Goal: Register for event/course

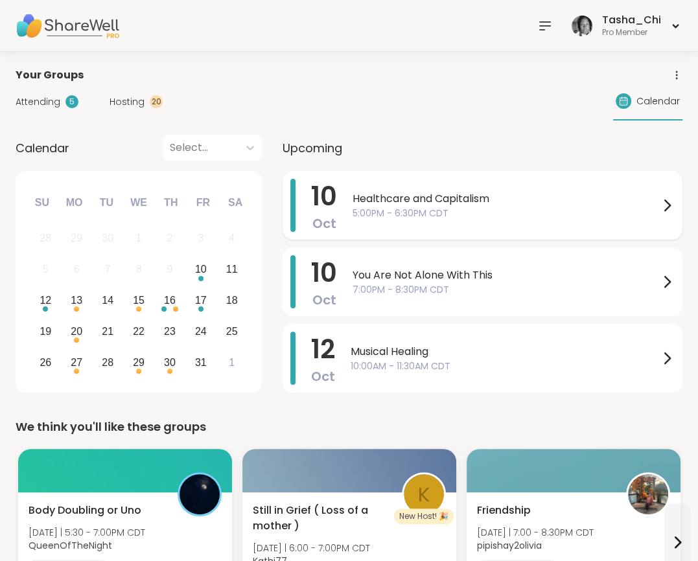
click at [419, 210] on span "5:00PM - 6:30PM CDT" at bounding box center [506, 214] width 307 height 14
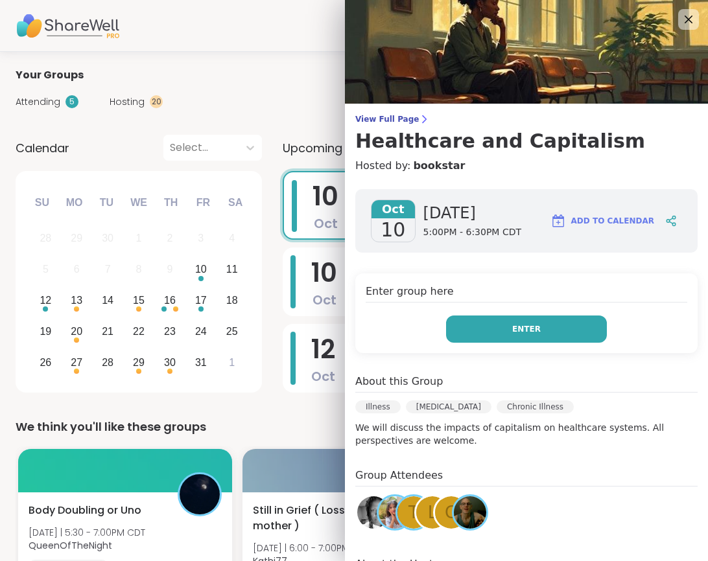
click at [530, 325] on button "Enter" at bounding box center [526, 329] width 161 height 27
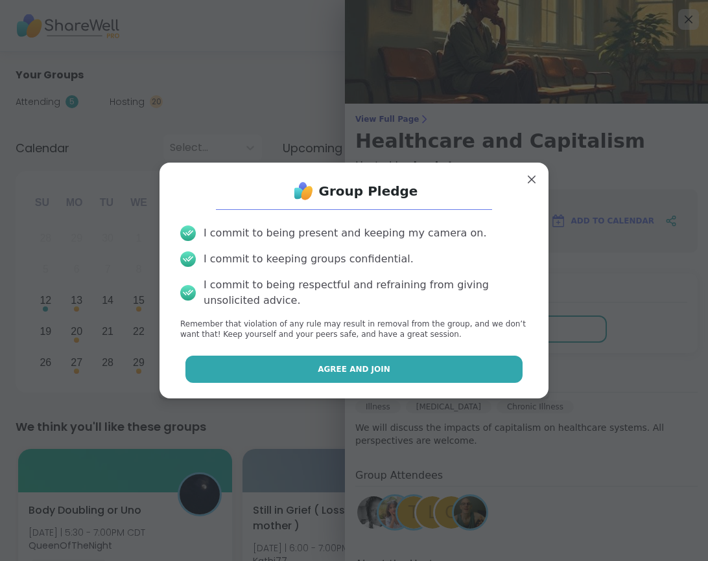
click at [369, 361] on button "Agree and Join" at bounding box center [354, 369] width 338 height 27
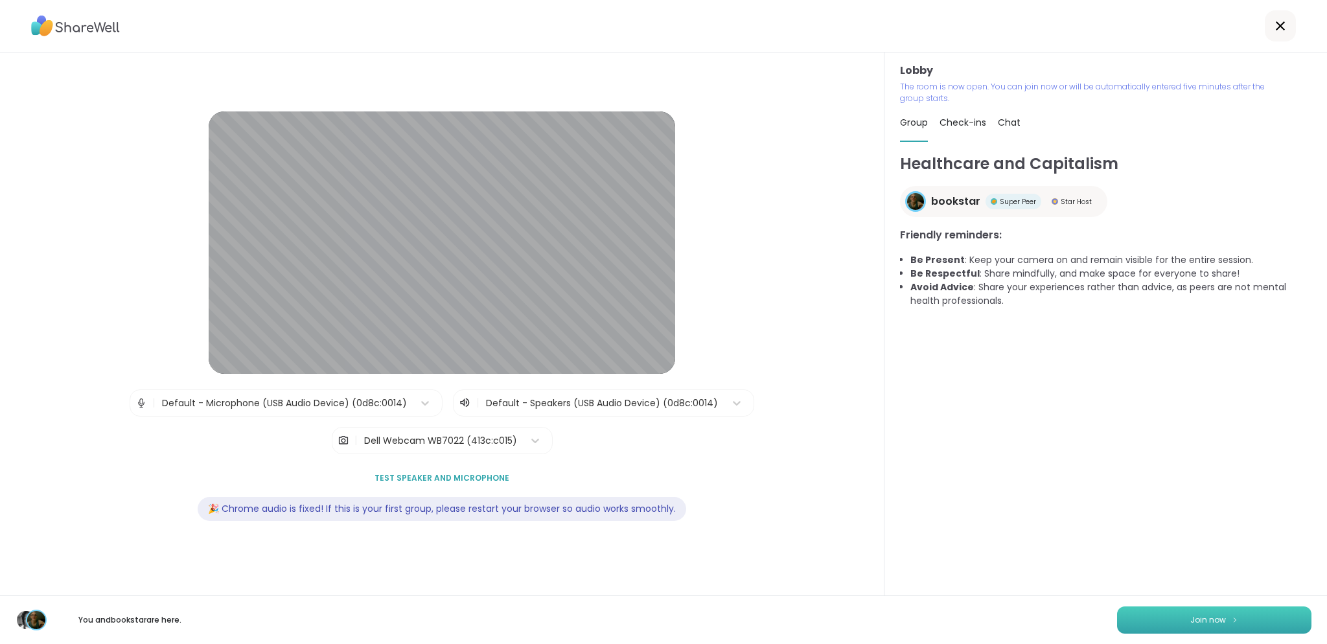
click at [985, 457] on span "Join now" at bounding box center [1209, 620] width 36 height 12
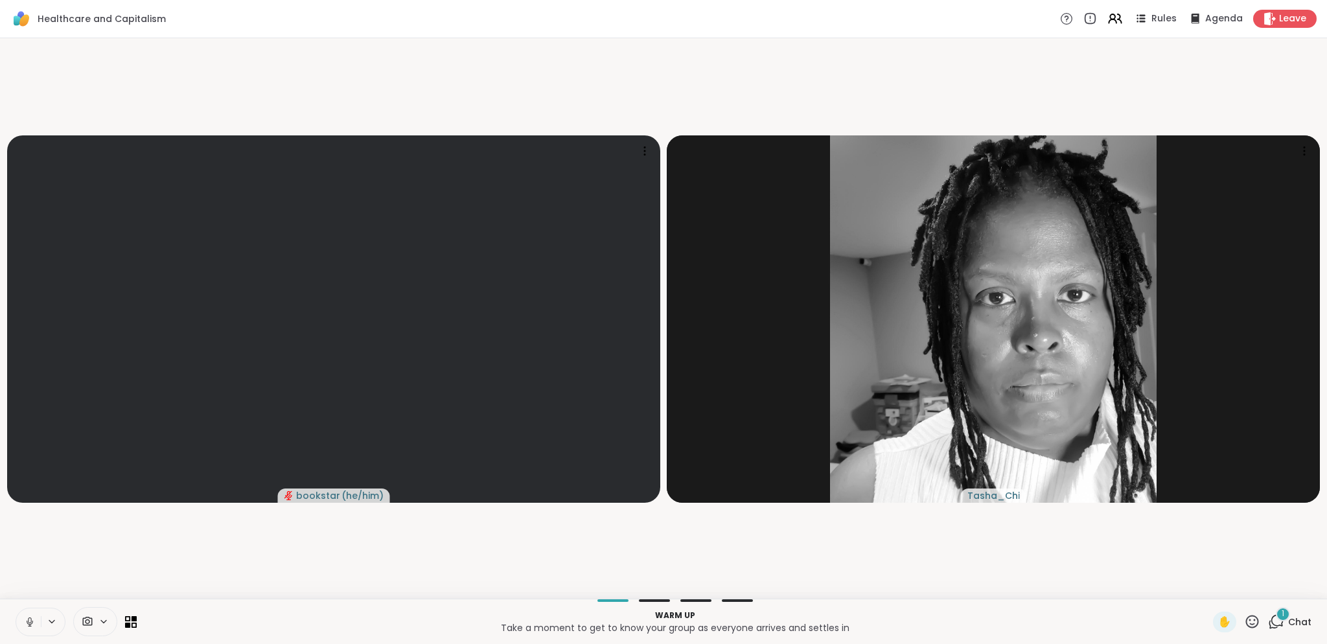
click at [162, 457] on video-player-container "bookstar ( he/him ) Tasha_Chi" at bounding box center [664, 318] width 1312 height 550
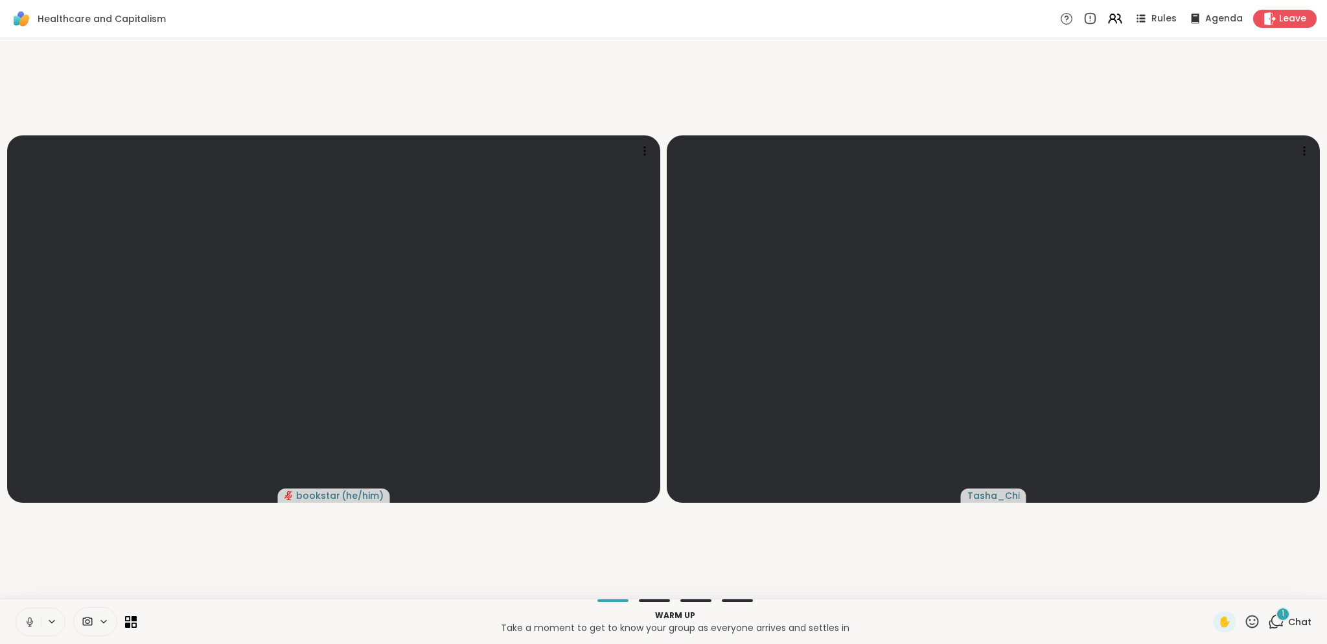
click at [54, 457] on icon at bounding box center [52, 621] width 10 height 11
click at [74, 457] on div "Default - Microphone (USB Audio Device)" at bounding box center [25, 576] width 210 height 16
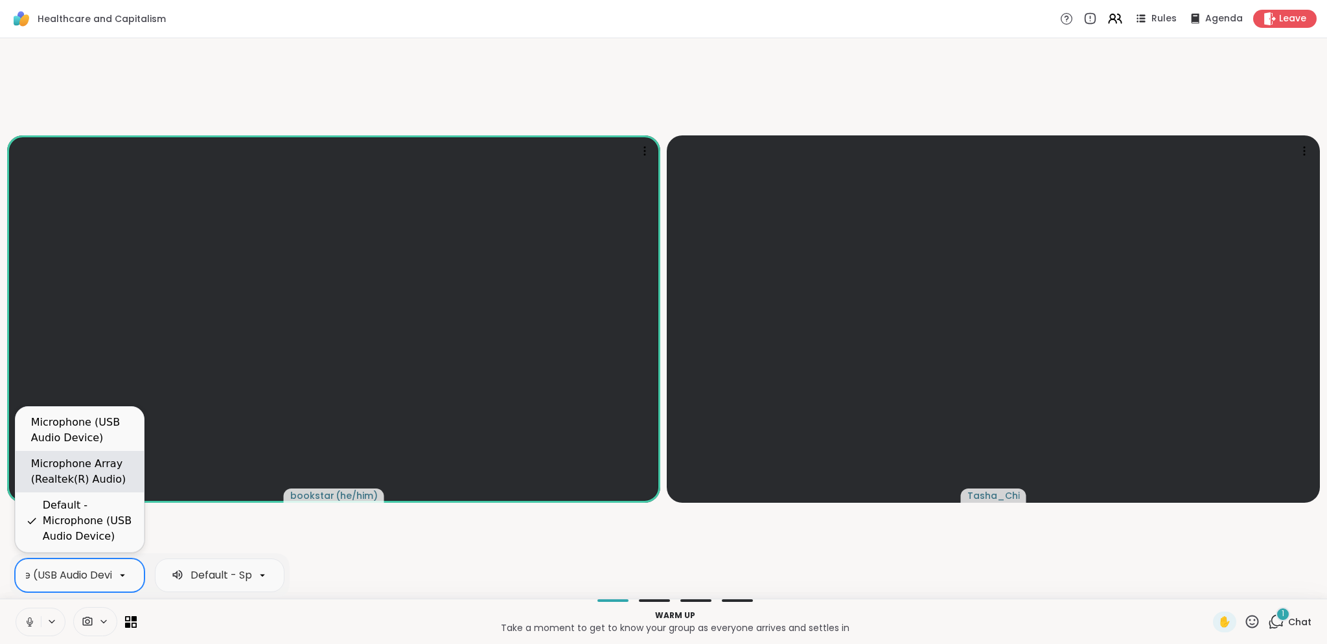
click at [92, 457] on div "Microphone Array (Realtek(R) Audio)" at bounding box center [82, 471] width 102 height 31
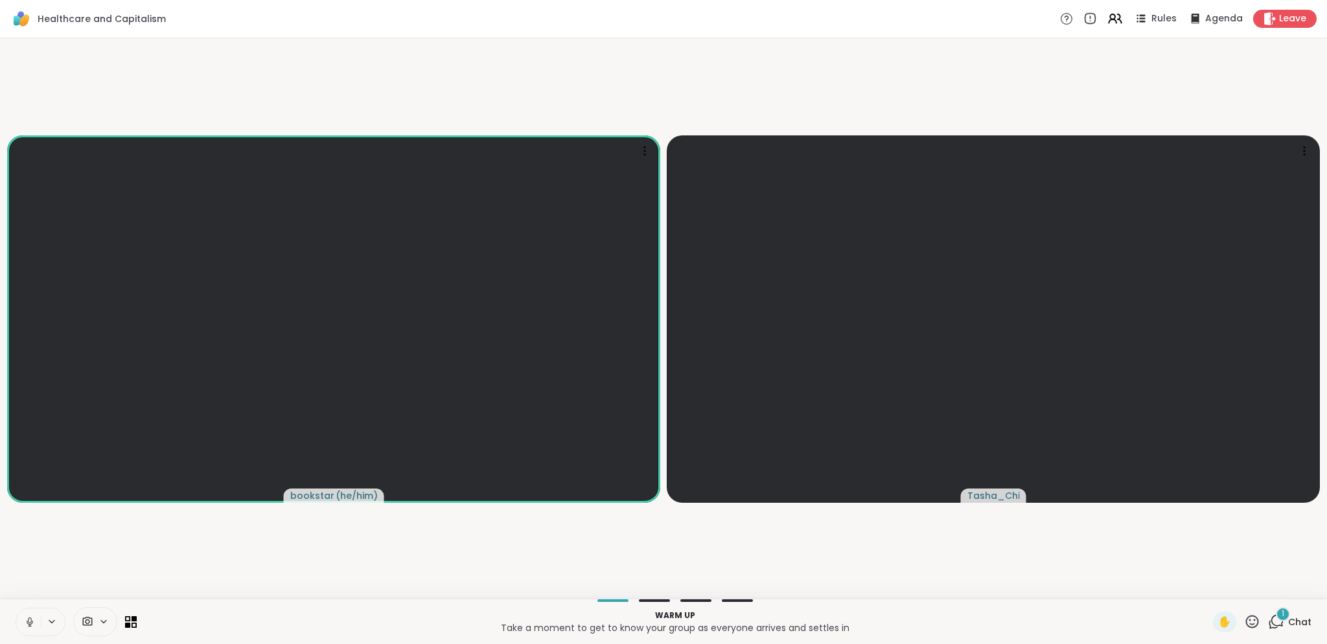
click at [985, 457] on div "1 Chat" at bounding box center [1289, 622] width 43 height 21
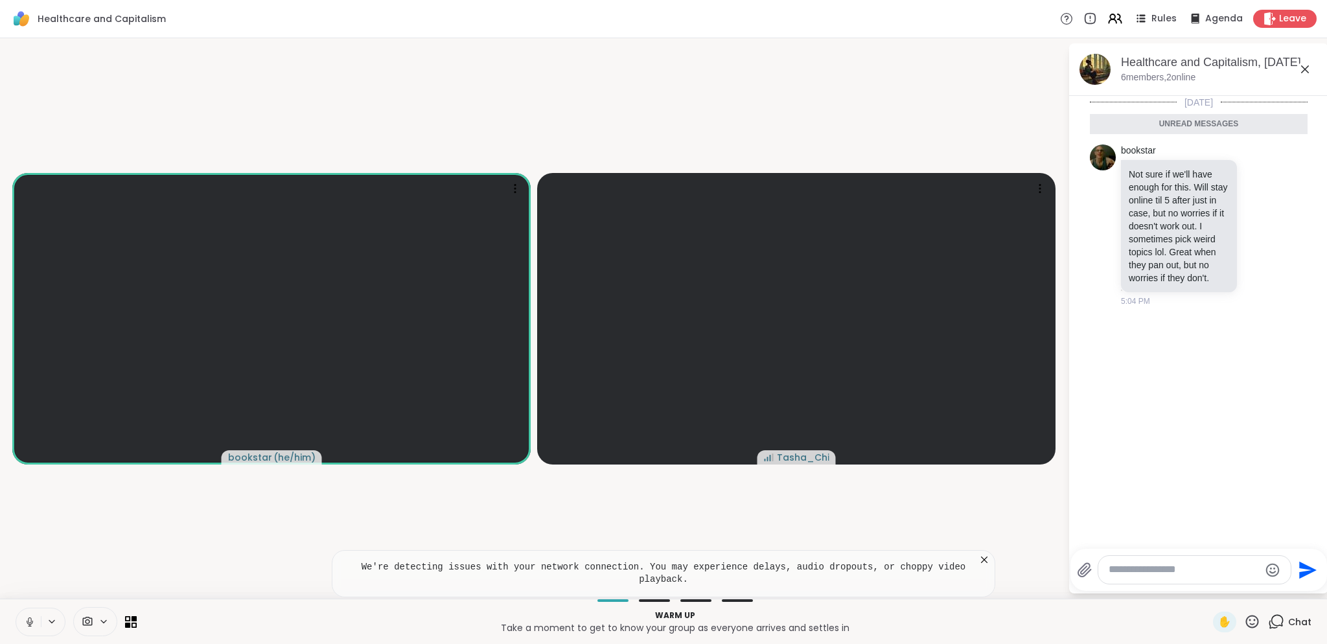
click at [928, 457] on video-player-container "bookstar ( he/him ) Tasha_Chi" at bounding box center [534, 318] width 1053 height 550
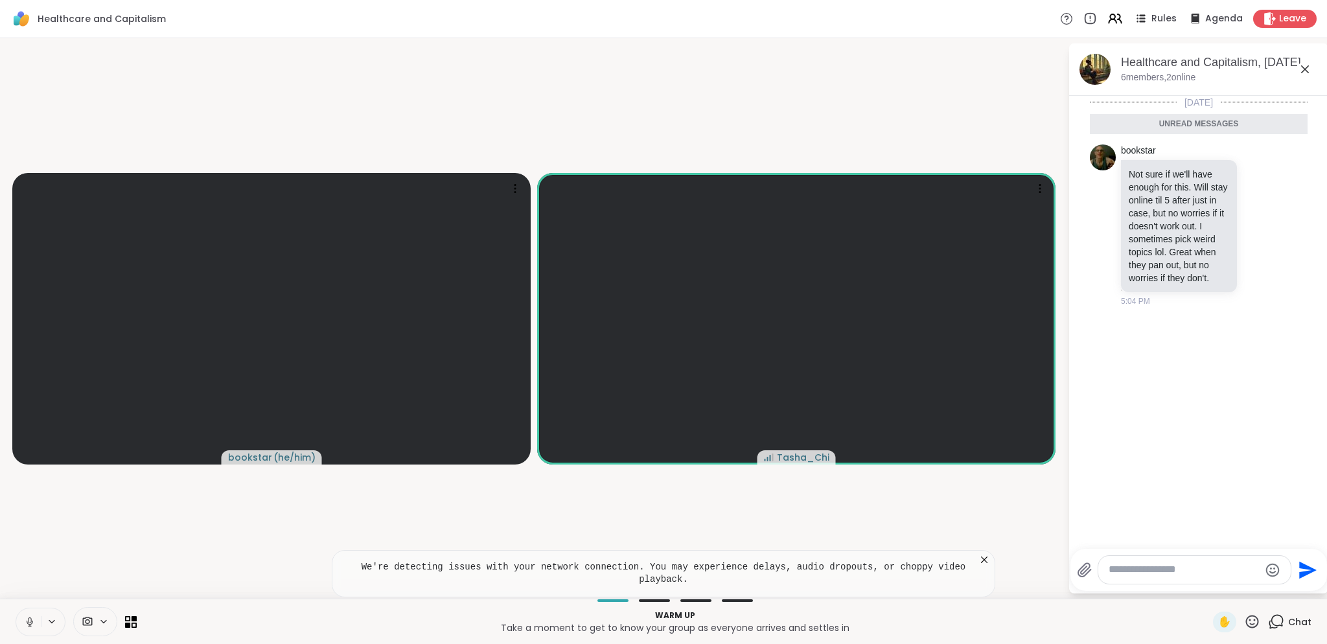
click at [27, 457] on icon at bounding box center [30, 622] width 12 height 12
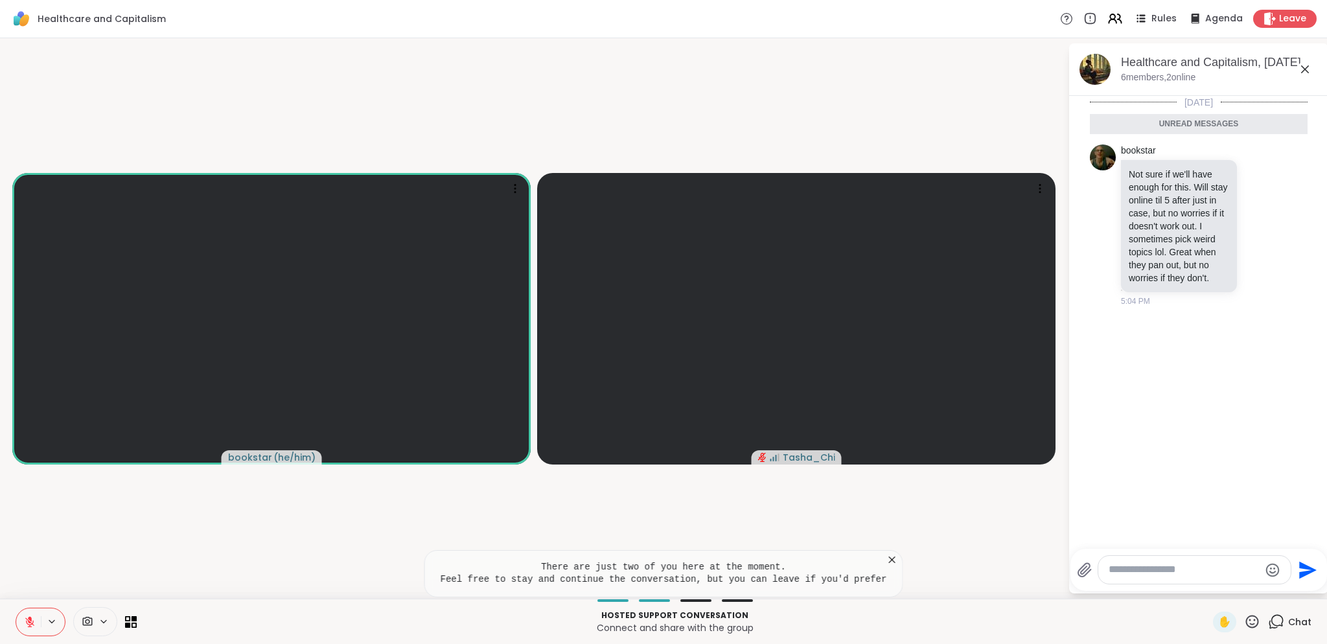
click at [886, 457] on video-player-container "bookstar ( he/him ) Tasha_Chi" at bounding box center [534, 318] width 1053 height 550
click at [885, 457] on icon at bounding box center [891, 559] width 13 height 13
click at [721, 457] on video-player-container "bookstar ( he/him ) Tasha_Chi" at bounding box center [534, 318] width 1053 height 550
click at [48, 457] on icon at bounding box center [52, 621] width 10 height 11
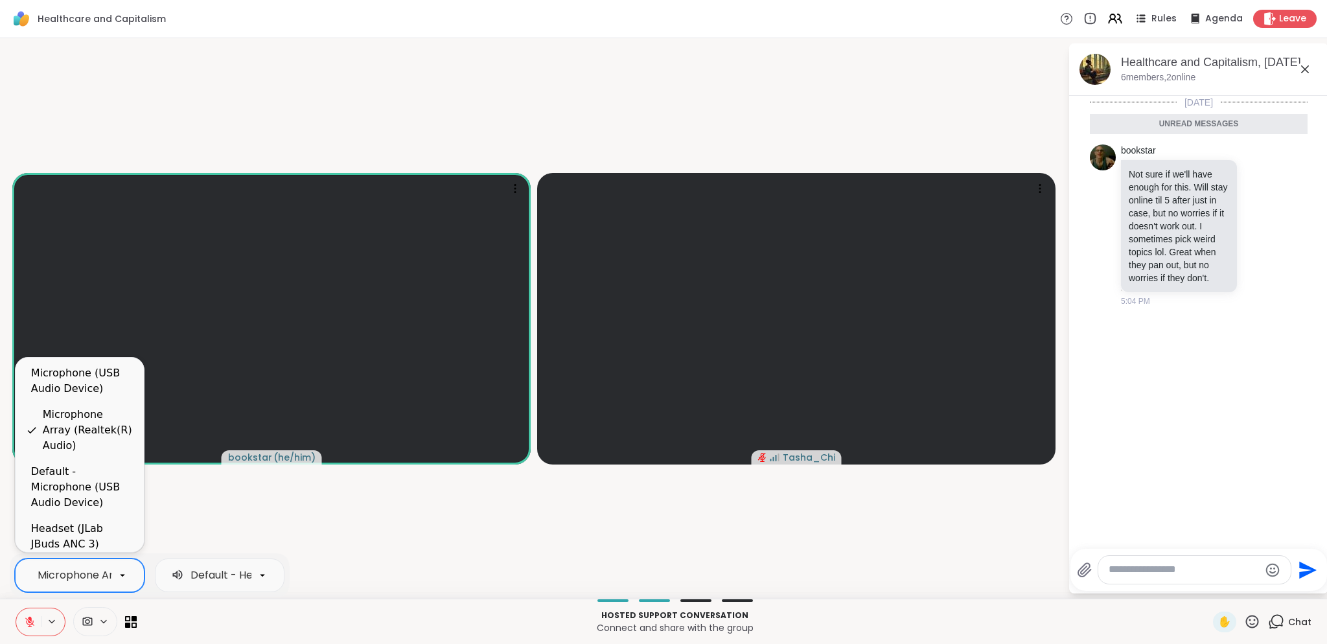
click at [96, 457] on div "Microphone Array (Realtek(R) Audio)" at bounding box center [133, 576] width 191 height 16
click at [89, 457] on div "Headset (JLab JBuds ANC 3) (Bluetooth)" at bounding box center [82, 544] width 102 height 47
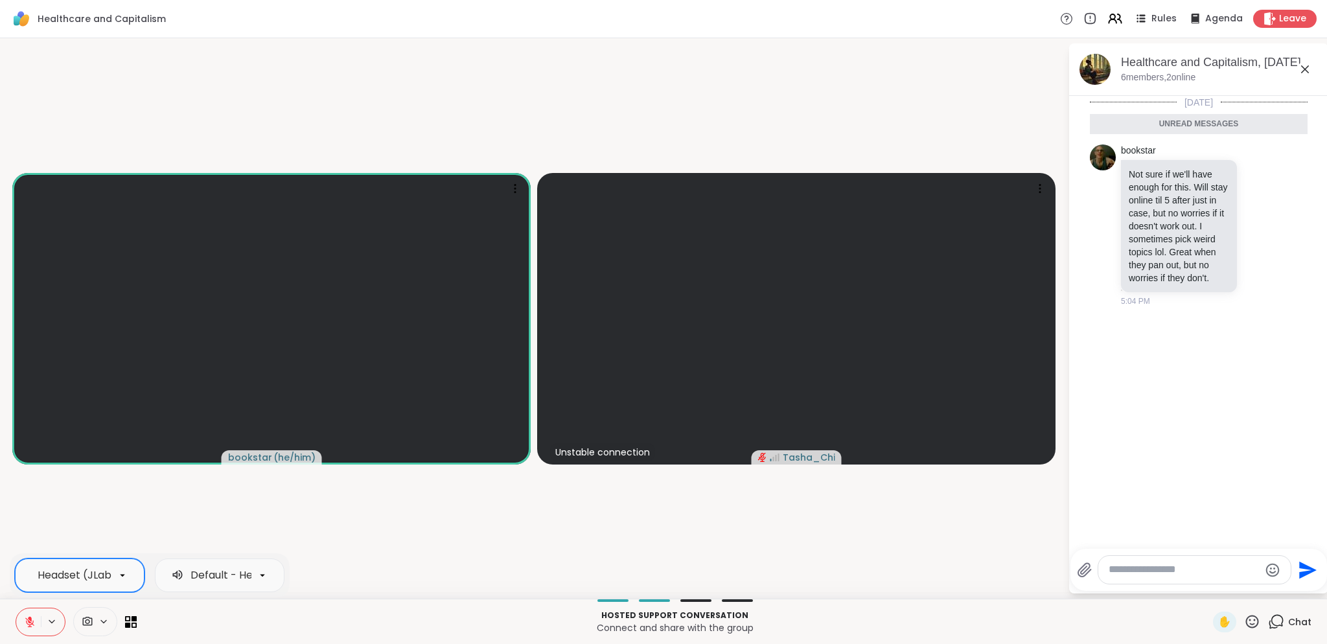
click at [34, 457] on icon at bounding box center [30, 622] width 12 height 12
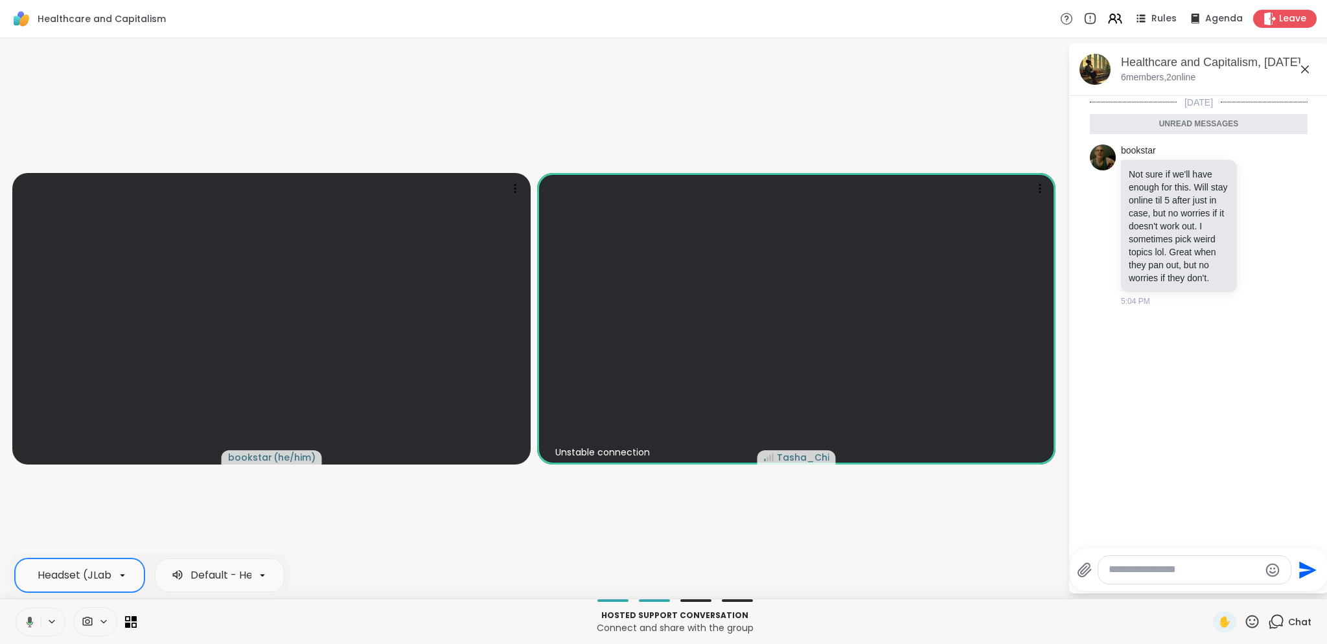
scroll to position [0, 198]
click at [217, 457] on div "Default - Headphones (JLab JBuds ANC 3) (Bluetooth)" at bounding box center [130, 576] width 277 height 16
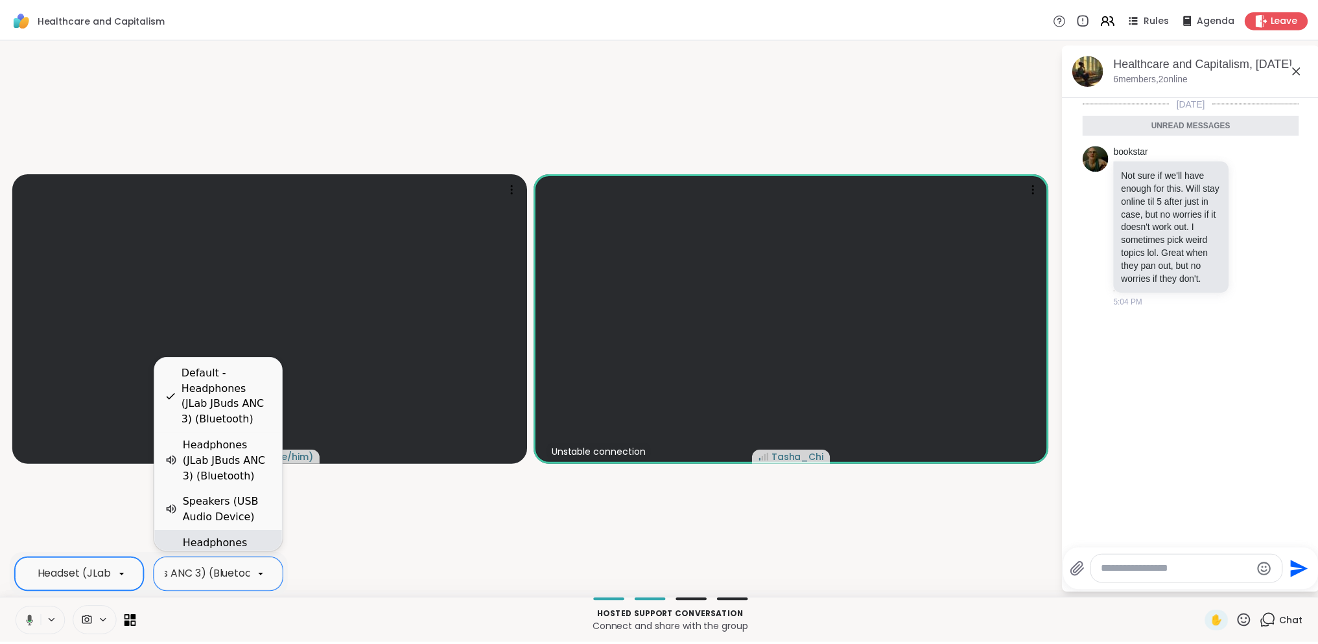
scroll to position [55, 0]
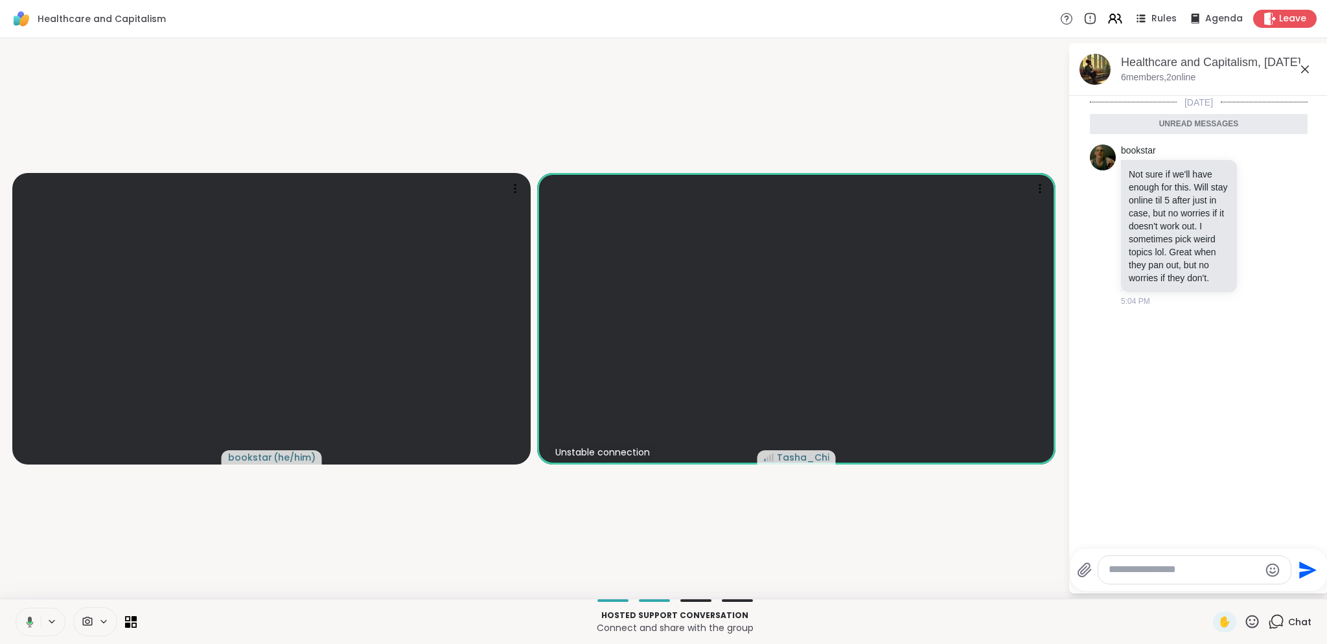
click at [404, 457] on video-player-container "bookstar ( he/him ) Unstable connection Tasha_Chi" at bounding box center [534, 318] width 1053 height 550
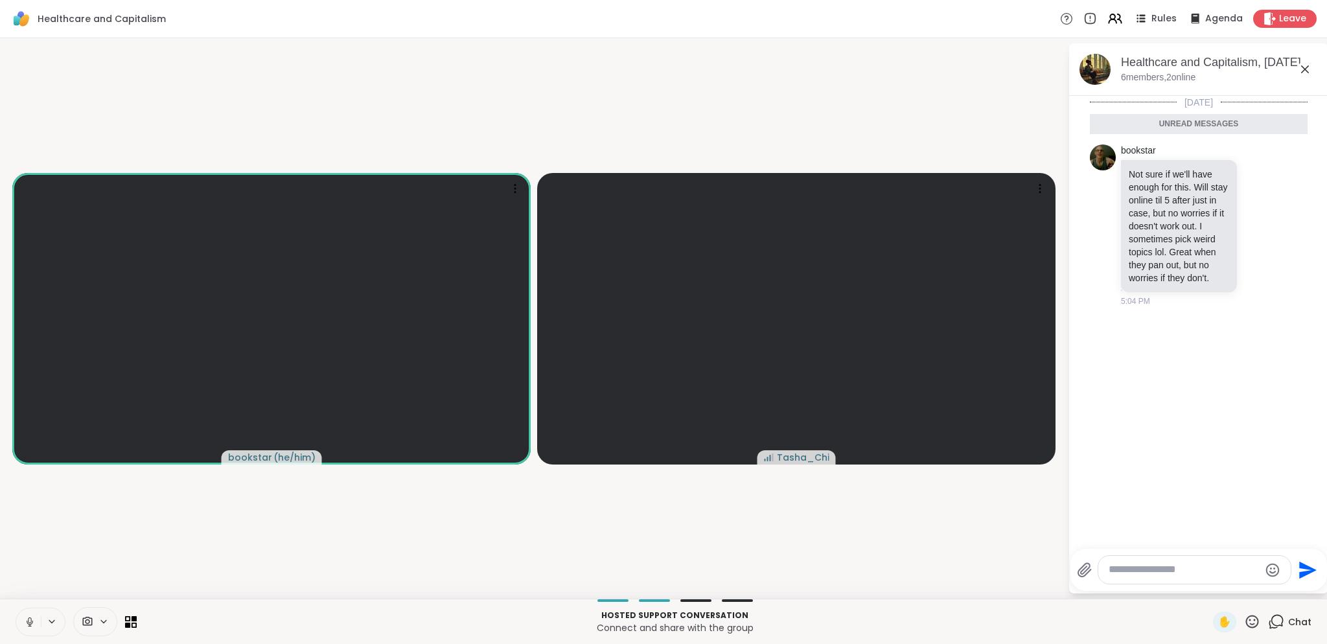
click at [495, 457] on video-player-container "bookstar ( he/him ) Tasha_Chi" at bounding box center [534, 318] width 1053 height 550
click at [562, 457] on video-player-container "bookstar ( he/him ) Tasha_Chi" at bounding box center [534, 318] width 1053 height 550
click at [559, 457] on video-player-container "bookstar ( he/him ) Tasha_Chi" at bounding box center [534, 318] width 1053 height 550
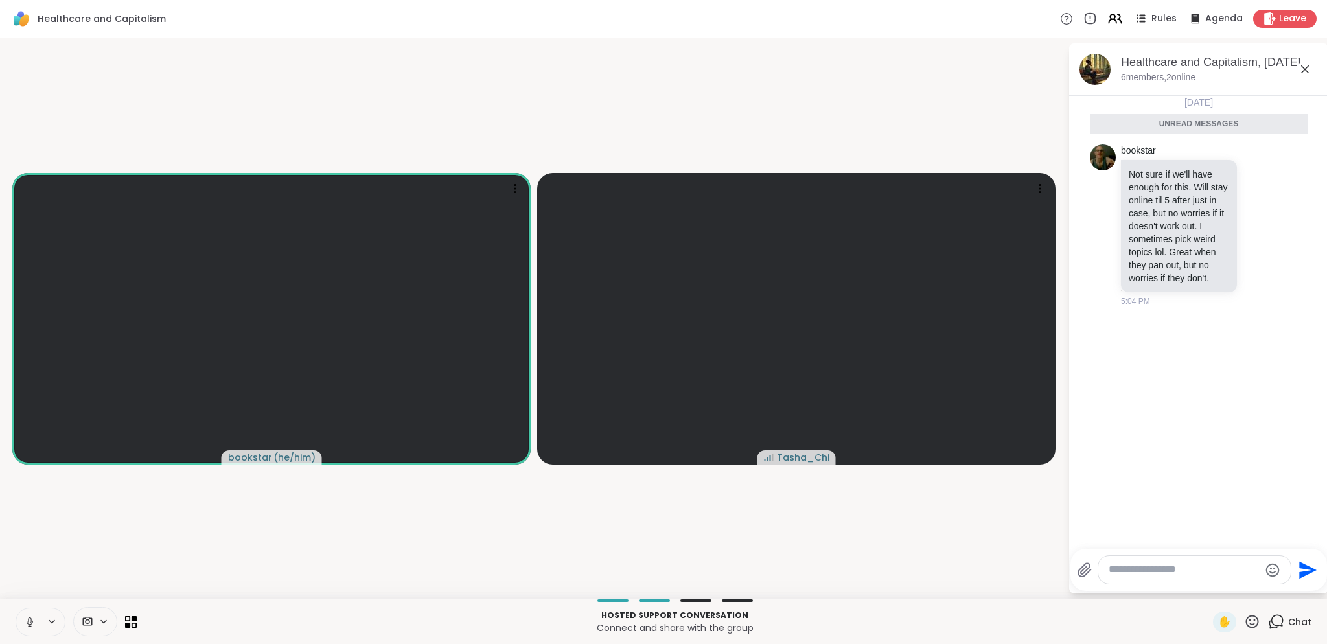
click at [559, 457] on video-player-container "bookstar ( he/him ) Tasha_Chi" at bounding box center [534, 318] width 1053 height 550
click at [599, 457] on video-player-container "bookstar ( he/him ) Tasha_Chi" at bounding box center [534, 318] width 1053 height 550
click at [615, 457] on video-player-container "bookstar ( he/him ) Tasha_Chi" at bounding box center [534, 318] width 1053 height 550
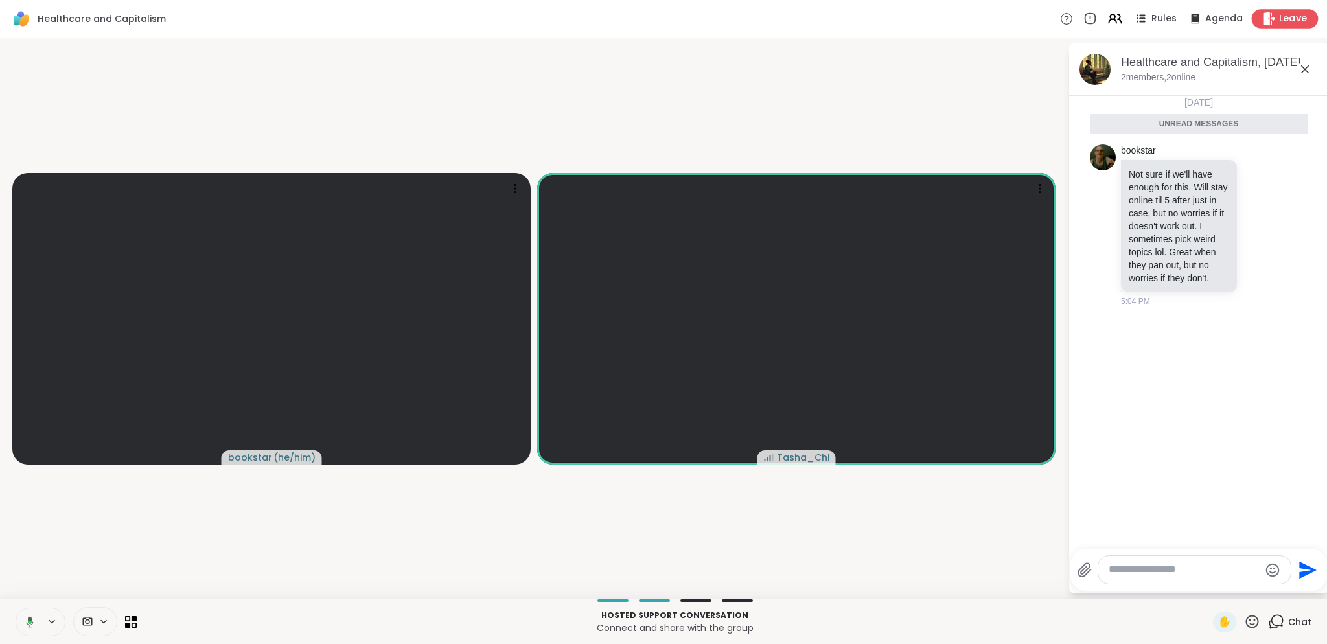
click at [985, 25] on span "Leave" at bounding box center [1293, 19] width 29 height 14
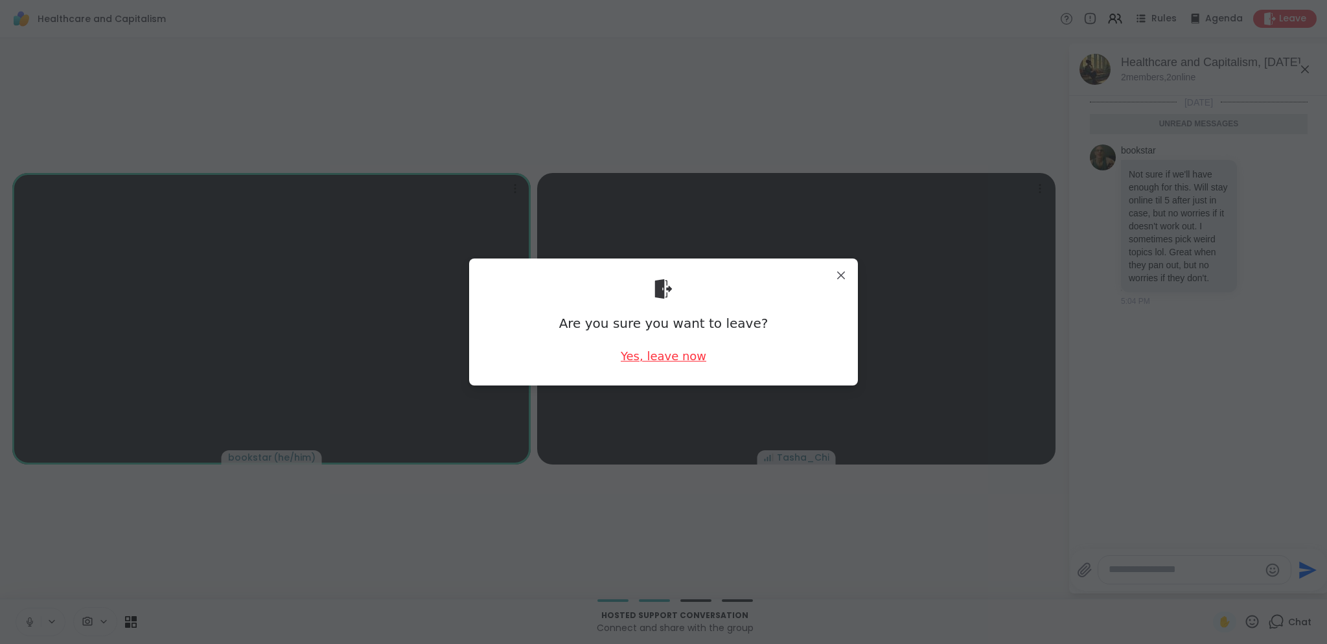
click at [668, 360] on div "Yes, leave now" at bounding box center [664, 356] width 86 height 16
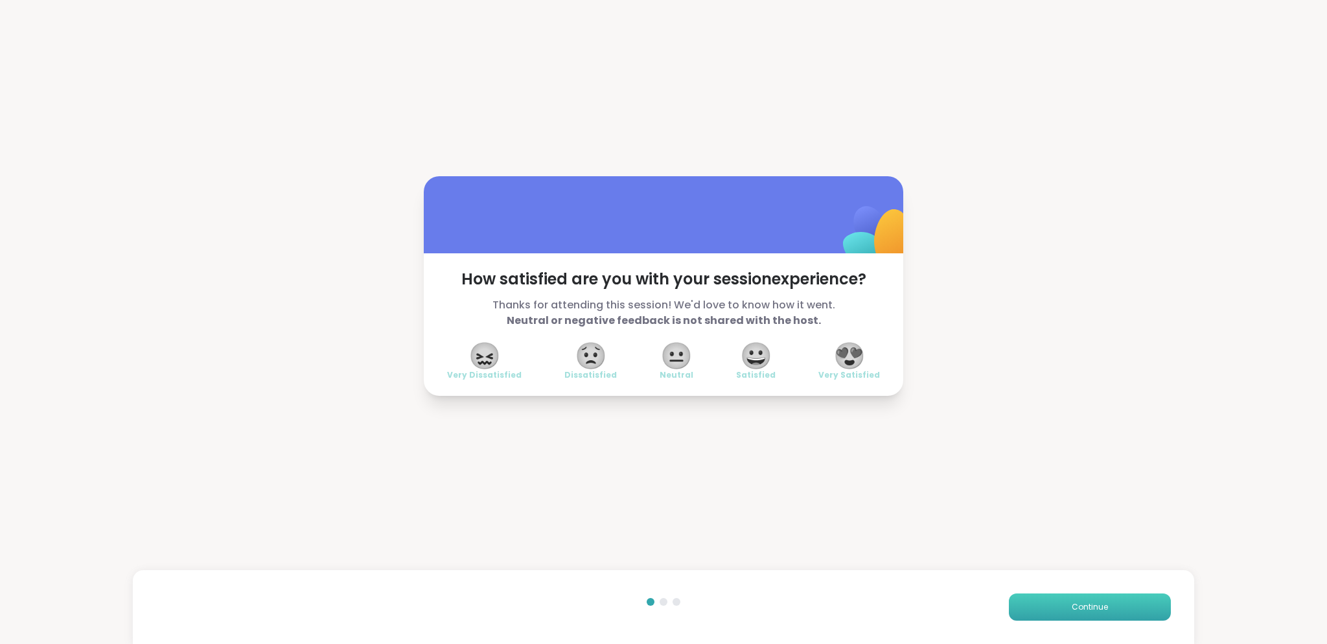
click at [985, 457] on span "Continue" at bounding box center [1090, 607] width 36 height 12
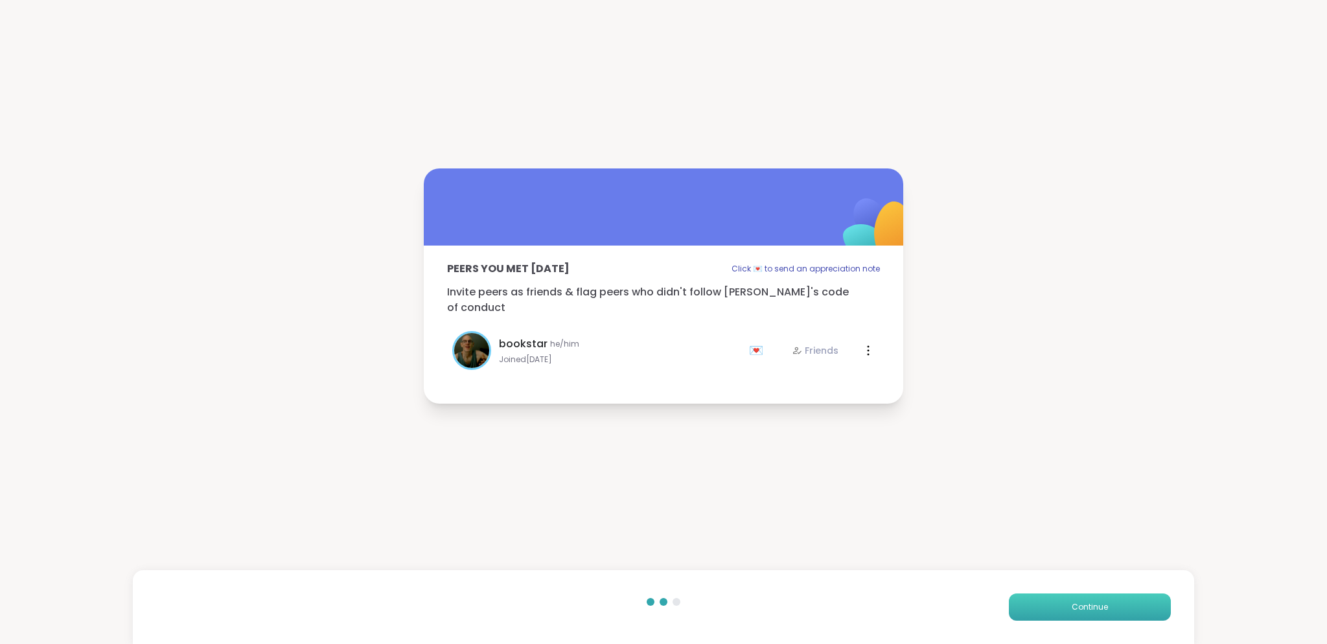
click at [985, 457] on button "Continue" at bounding box center [1090, 607] width 162 height 27
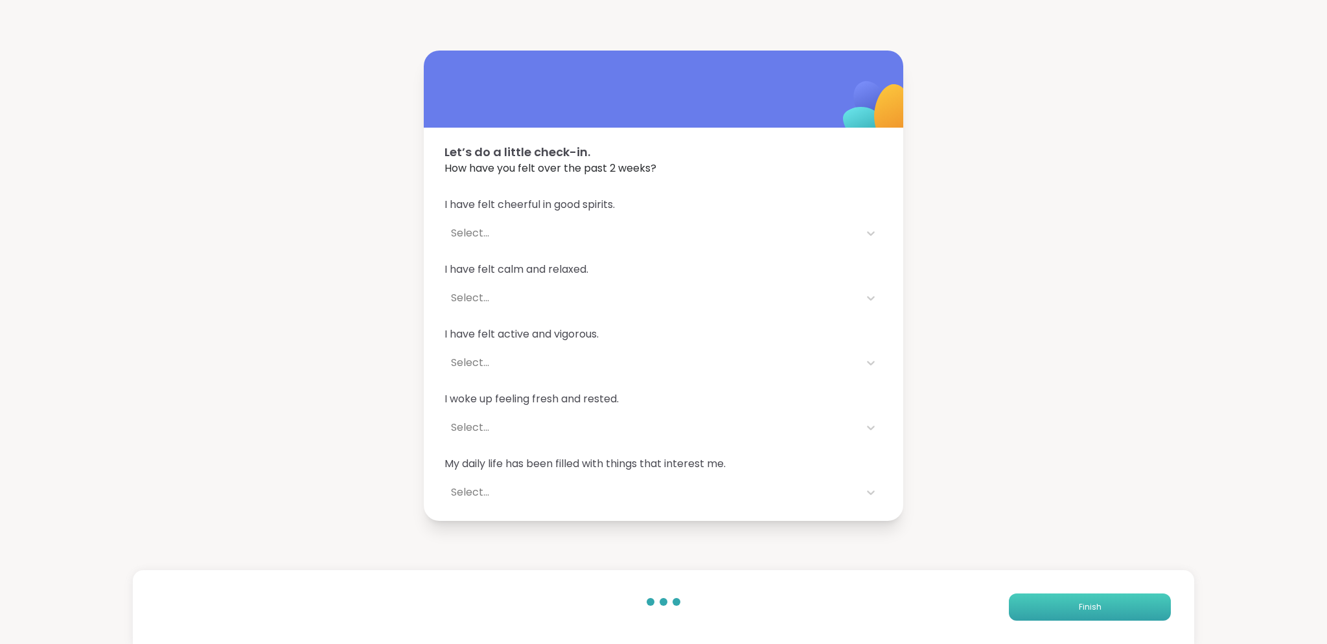
click at [985, 457] on button "Finish" at bounding box center [1090, 607] width 162 height 27
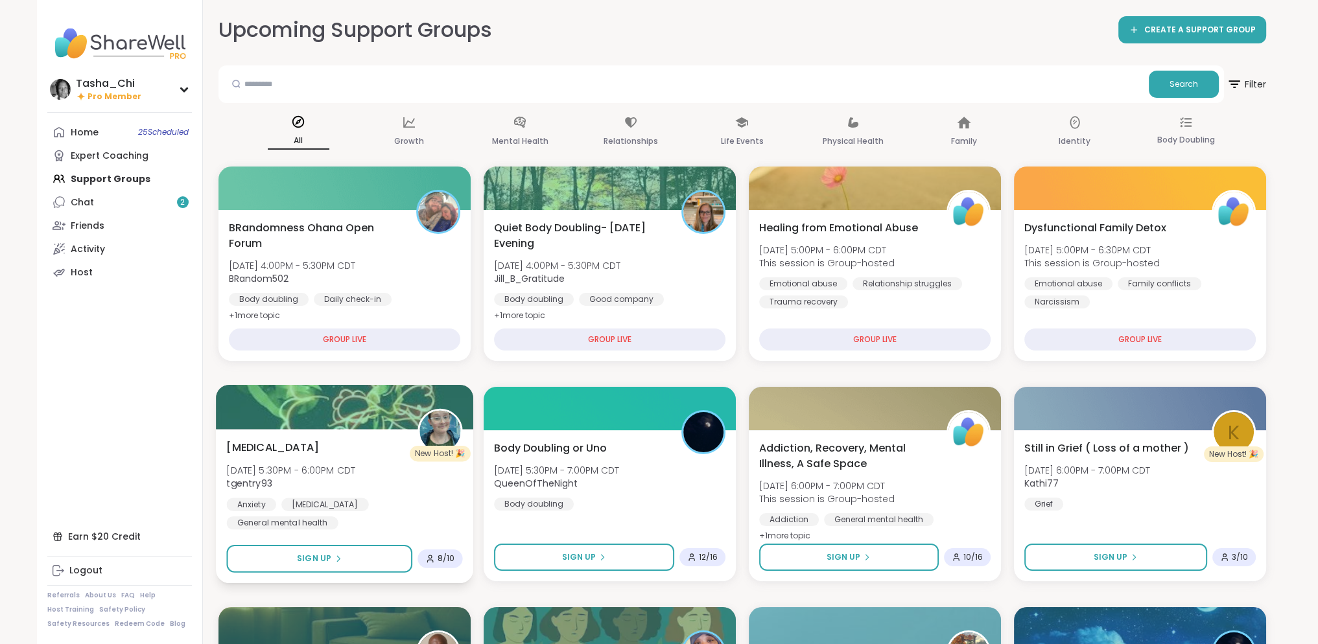
click at [423, 457] on div "Anxiety [MEDICAL_DATA] General mental health" at bounding box center [344, 514] width 236 height 32
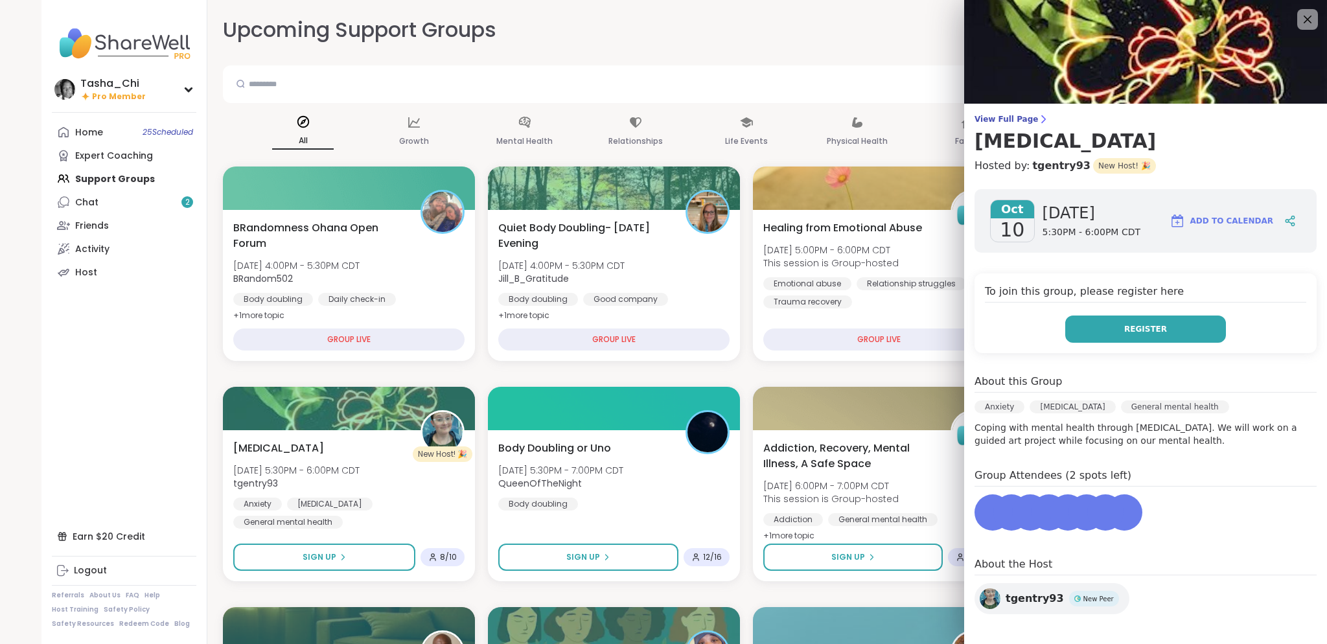
click at [985, 316] on button "Register" at bounding box center [1145, 329] width 161 height 27
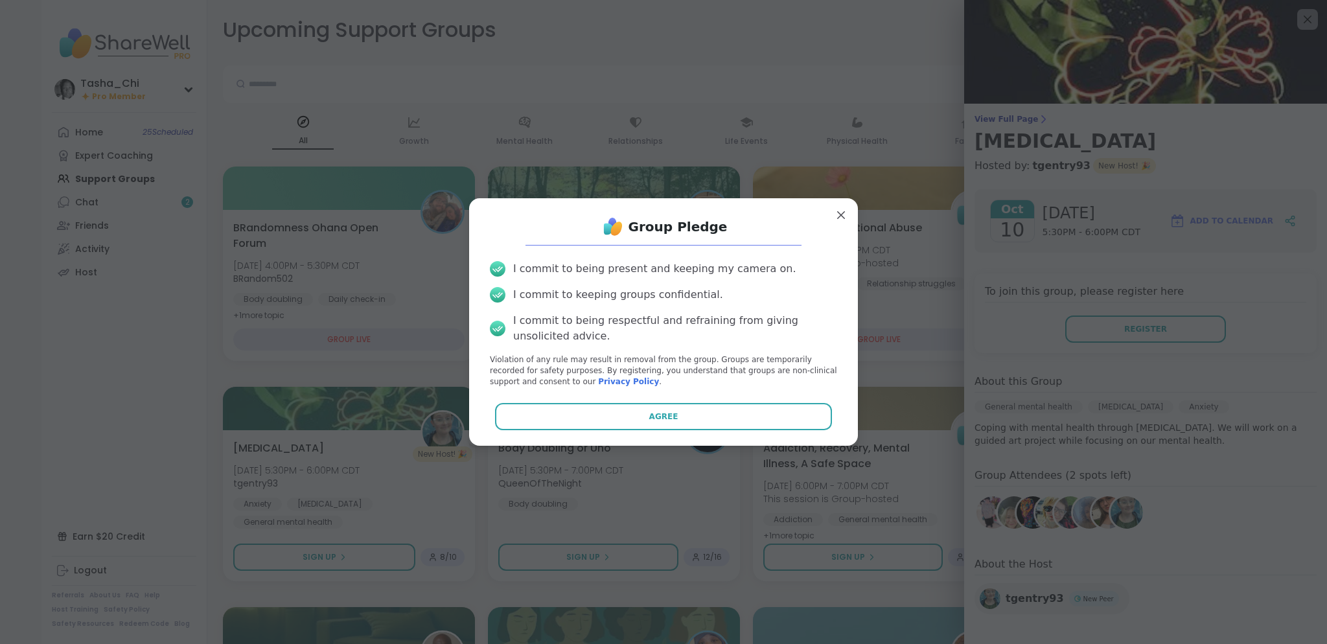
click at [680, 413] on button "Agree" at bounding box center [664, 416] width 338 height 27
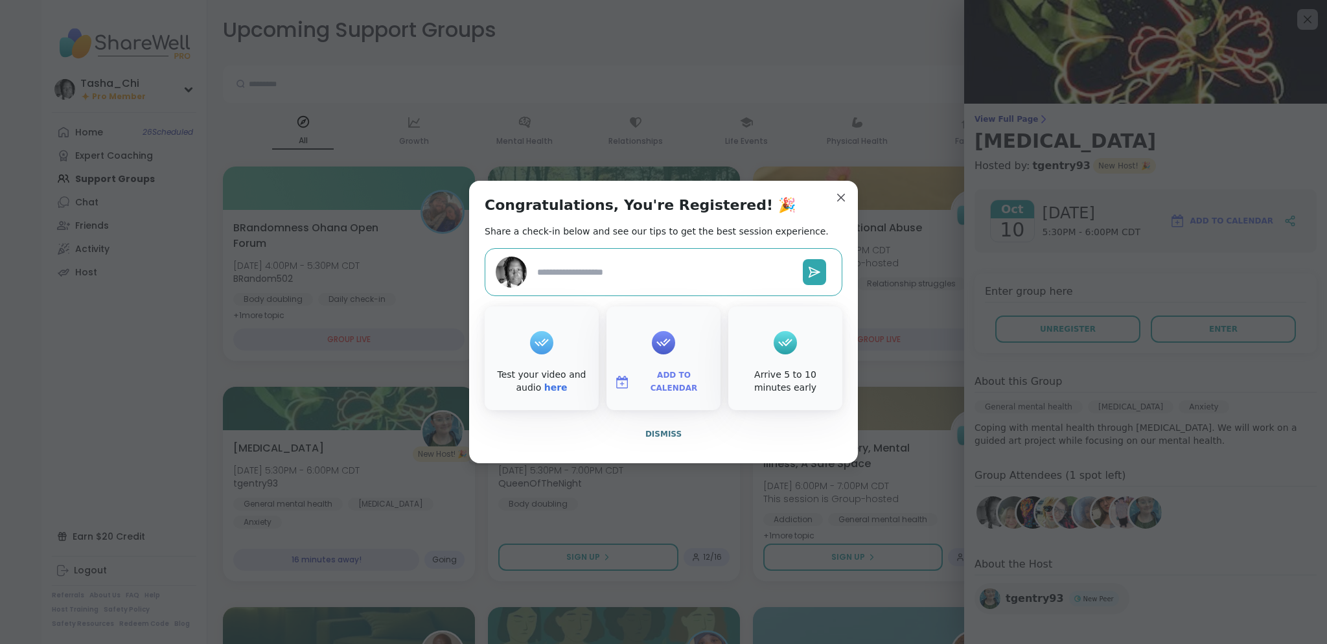
click at [678, 380] on span "Add to Calendar" at bounding box center [674, 381] width 78 height 25
click at [642, 267] on button "Google Calendar" at bounding box center [663, 265] width 99 height 29
click at [847, 196] on div "Congratulations, You're Registered! 🎉 Share a check-in below and see our tips t…" at bounding box center [663, 322] width 389 height 283
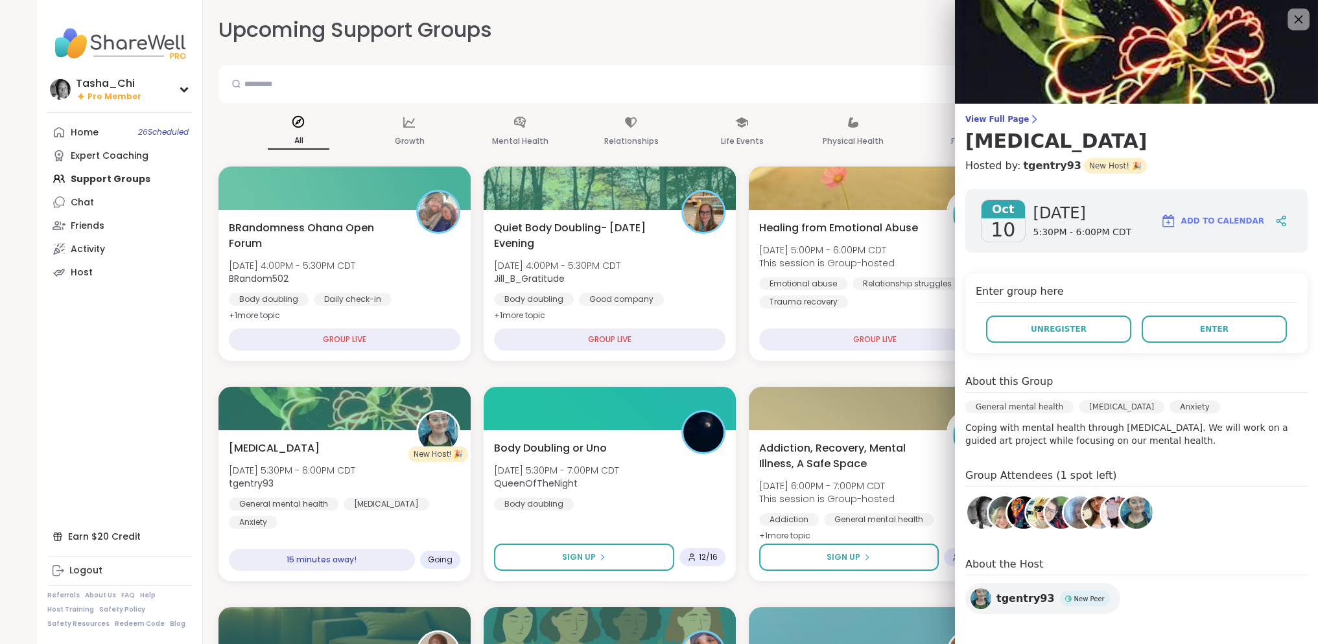
click at [985, 17] on div at bounding box center [1298, 19] width 22 height 22
click at [985, 27] on icon at bounding box center [1298, 19] width 16 height 16
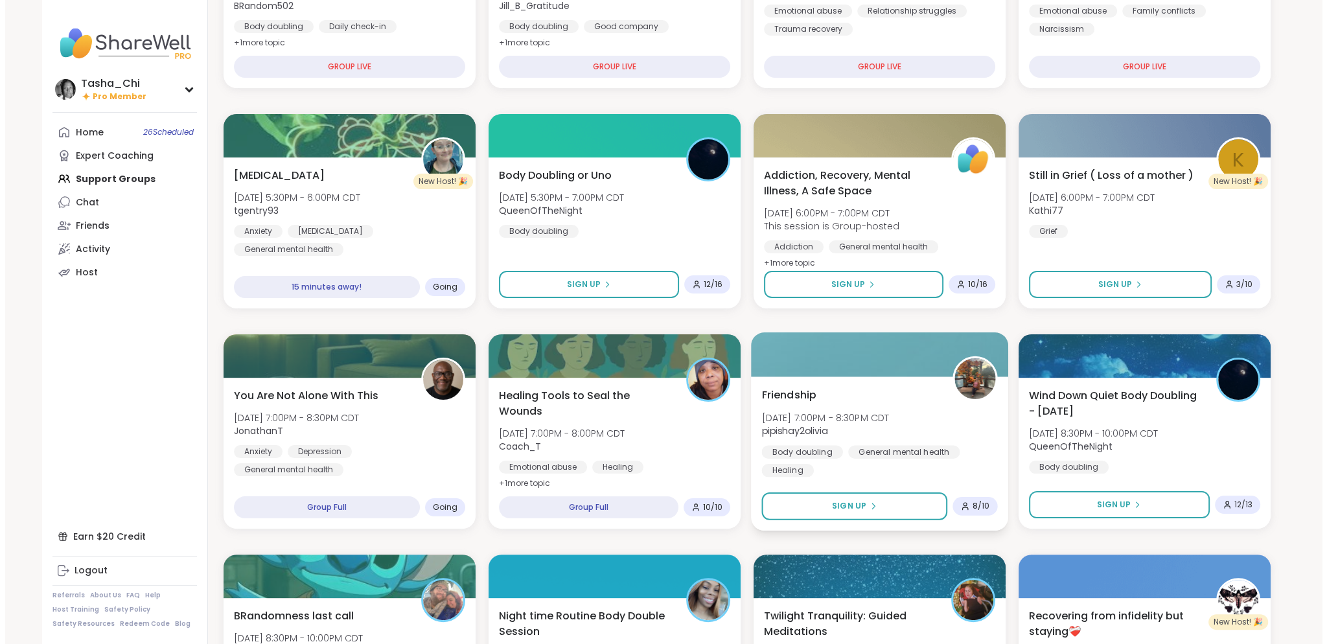
scroll to position [259, 0]
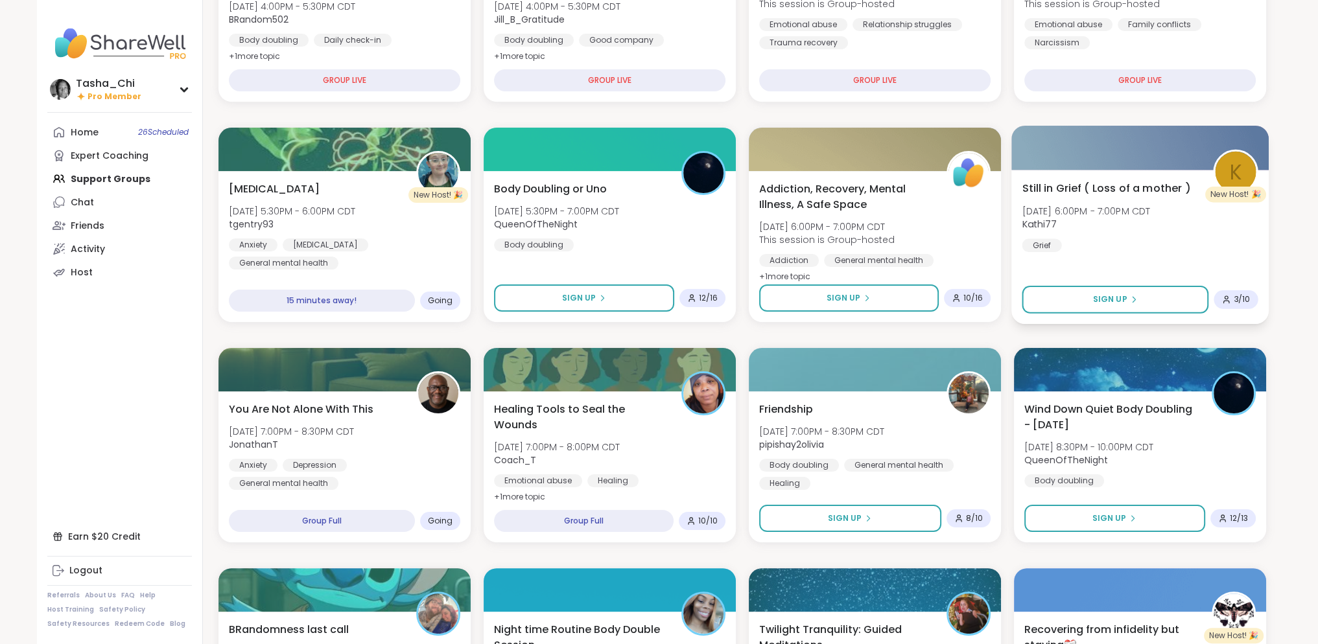
click at [985, 239] on div "Still in Grief ( Loss of a mother ) [DATE] 6:00PM - 7:00PM CDT Kathi77 Grief" at bounding box center [1139, 215] width 236 height 71
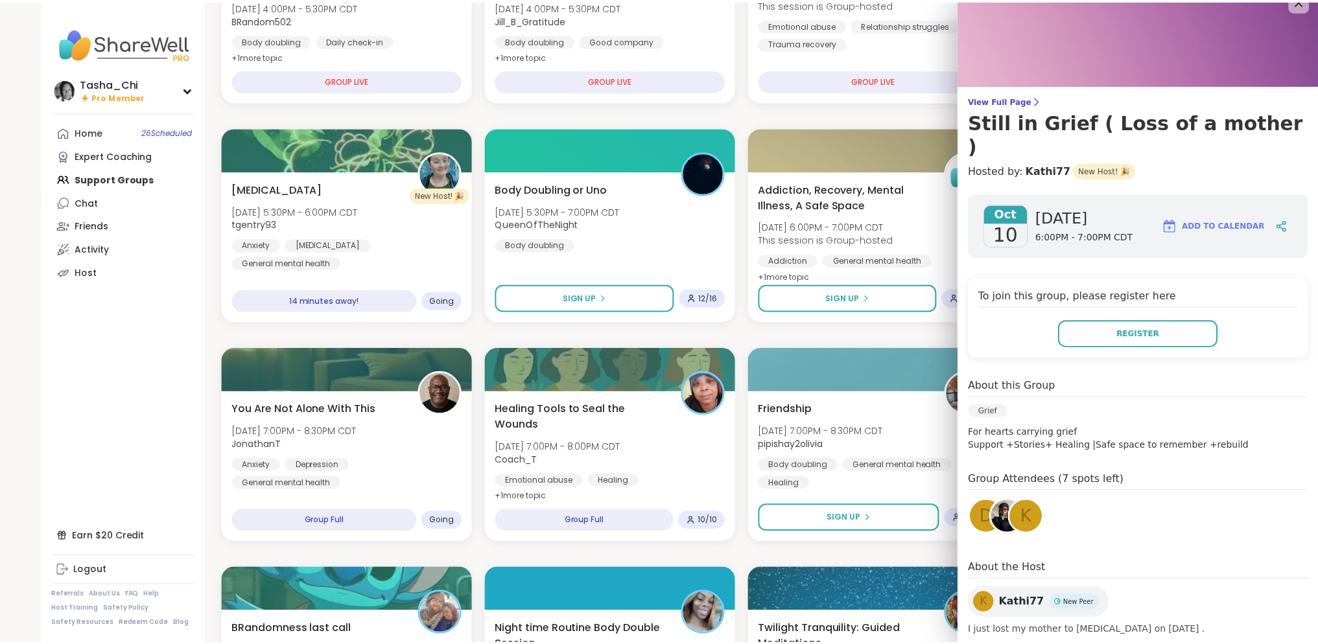
scroll to position [0, 0]
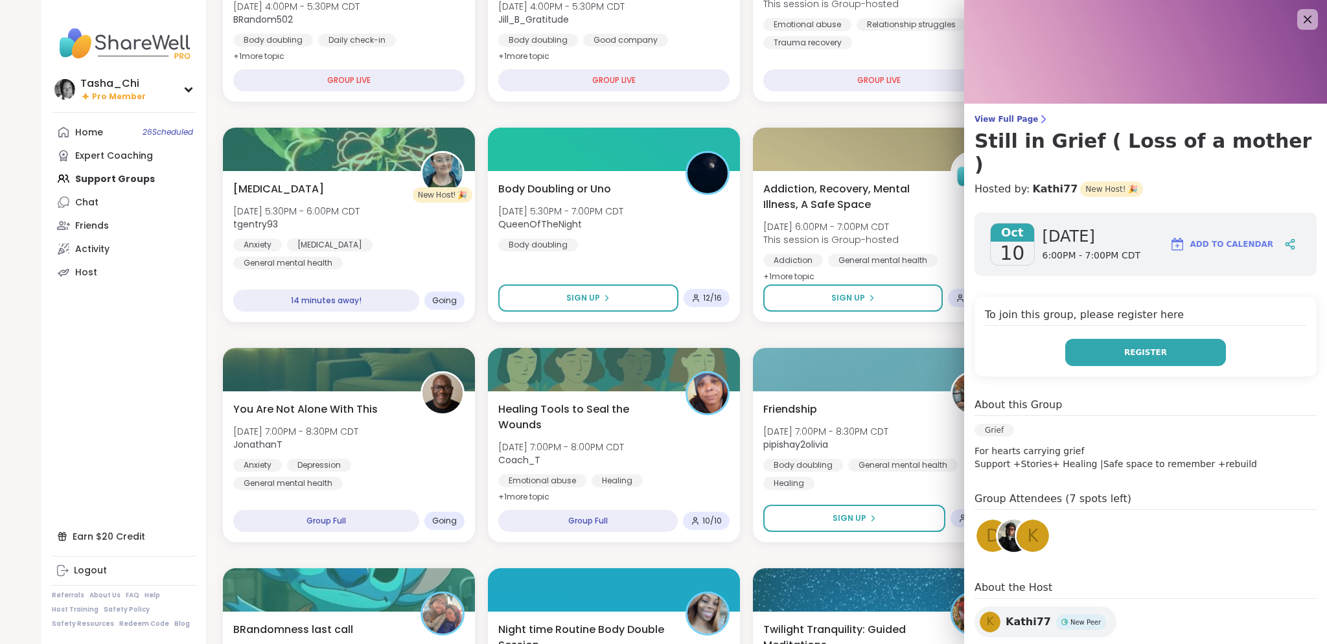
click at [985, 339] on button "Register" at bounding box center [1145, 352] width 161 height 27
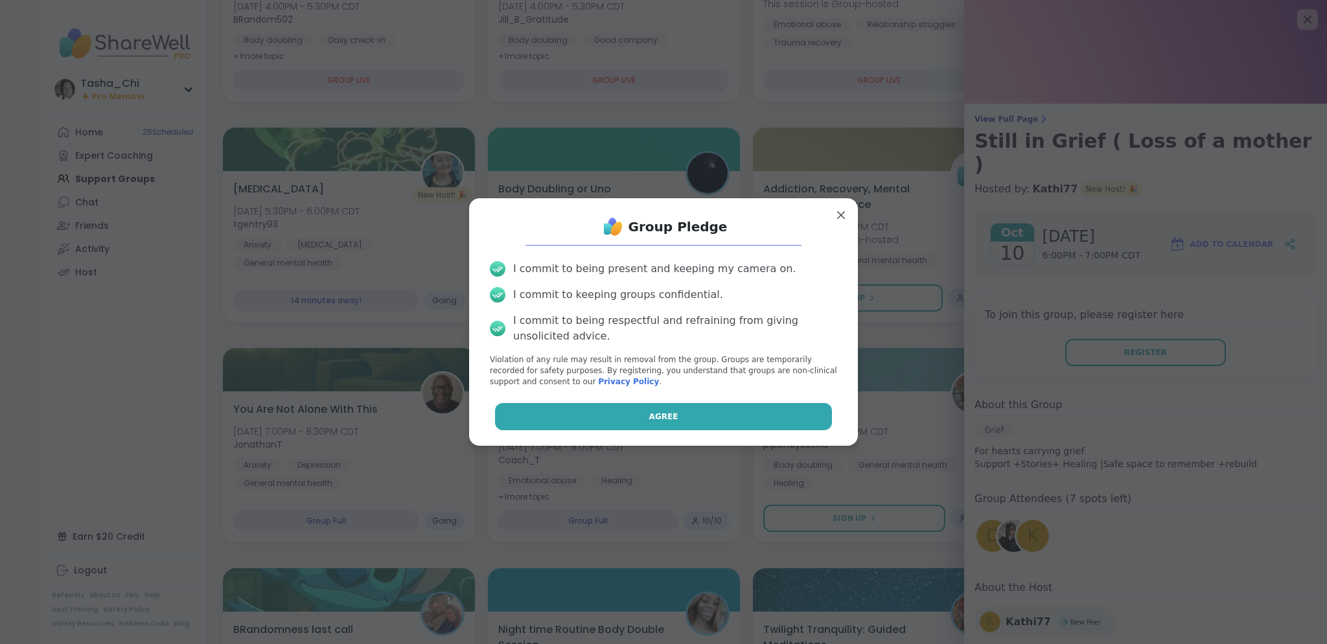
click at [622, 411] on button "Agree" at bounding box center [664, 416] width 338 height 27
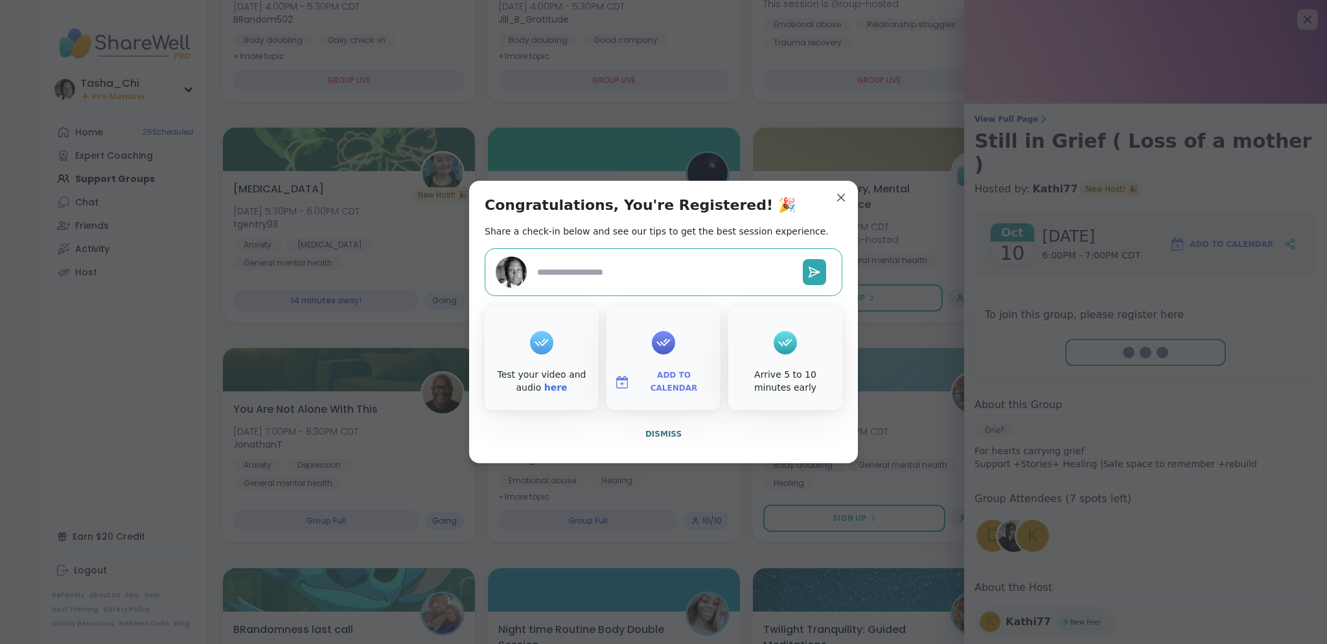
click at [677, 378] on span "Add to Calendar" at bounding box center [674, 381] width 78 height 25
click at [665, 256] on button "Google Calendar" at bounding box center [663, 265] width 99 height 29
type textarea "*"
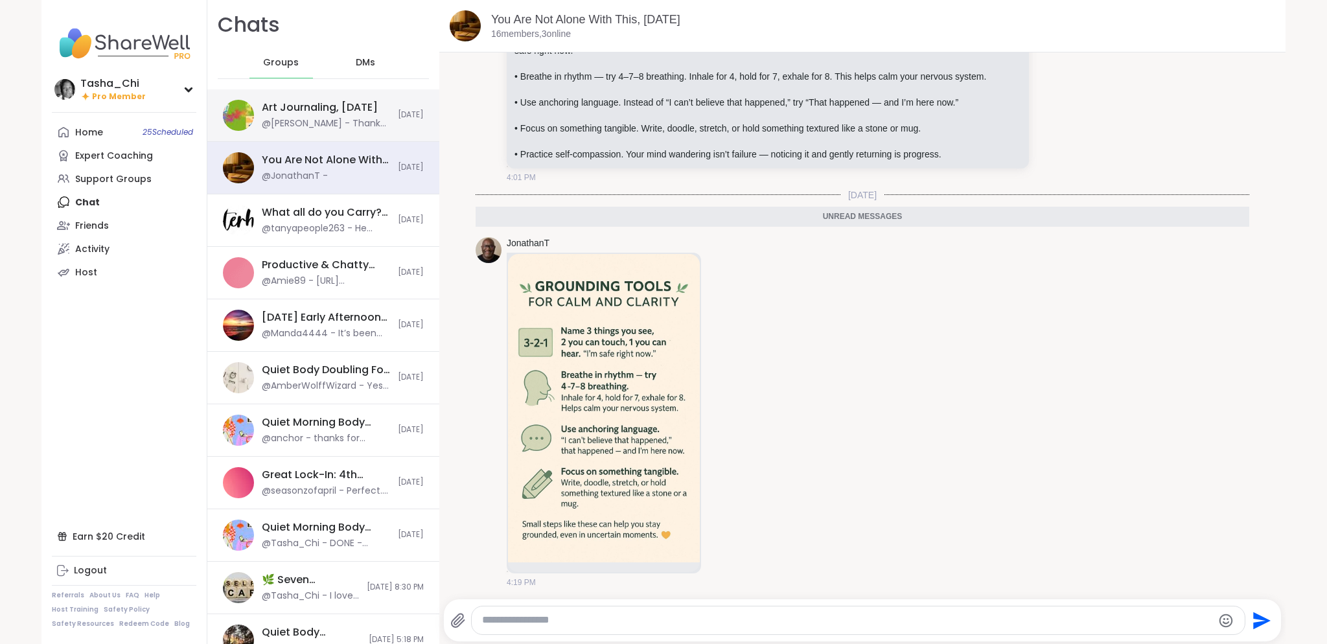
click at [342, 111] on div "Art Journaling, Oct 10" at bounding box center [320, 107] width 116 height 14
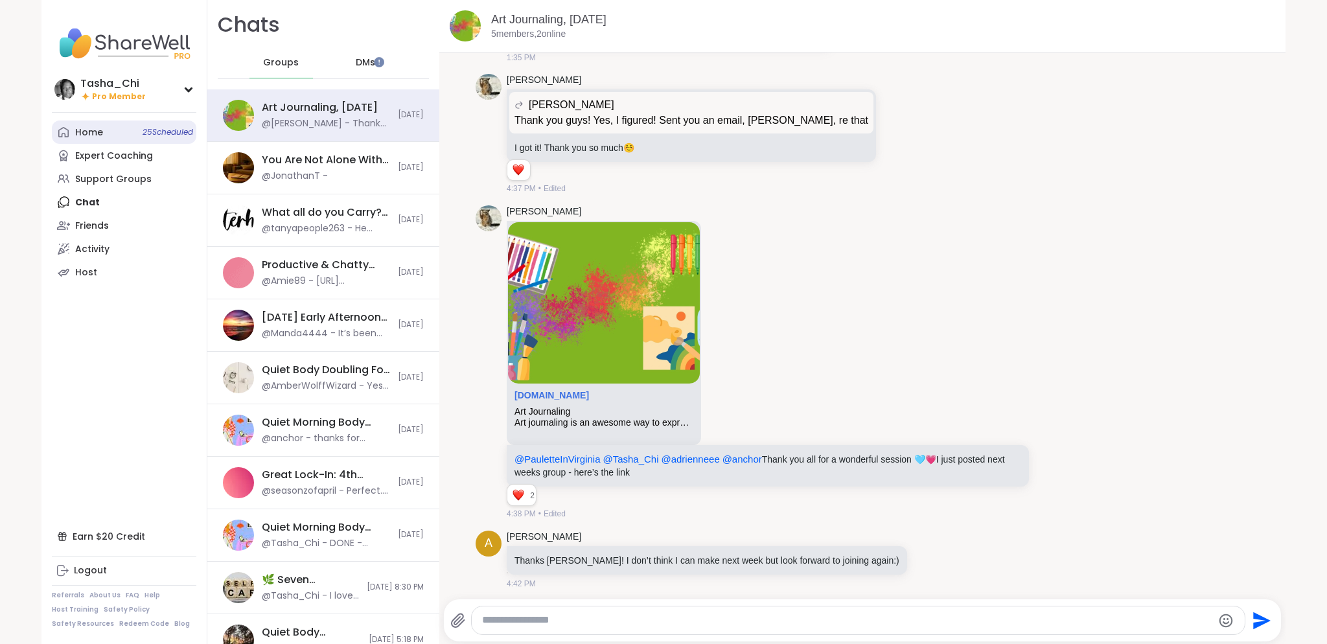
click at [84, 130] on div "Home 25 Scheduled" at bounding box center [89, 132] width 28 height 13
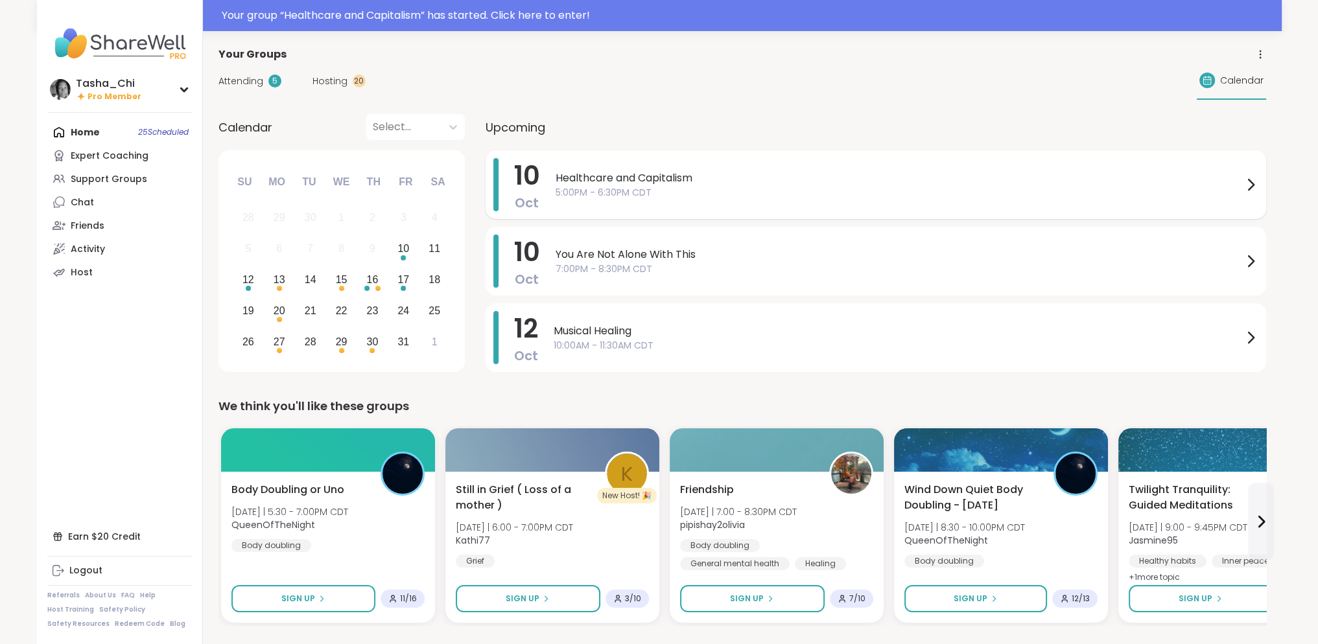
click at [701, 194] on span "5:00PM - 6:30PM CDT" at bounding box center [898, 193] width 687 height 14
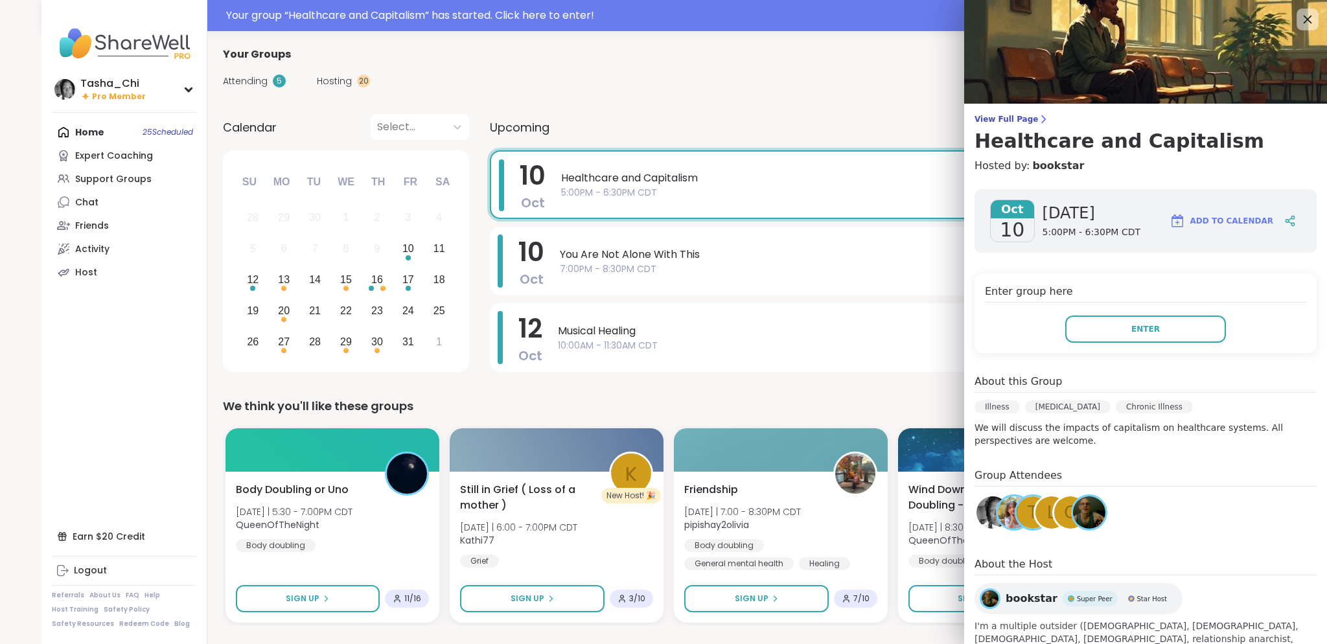
click at [1299, 24] on icon at bounding box center [1307, 19] width 16 height 16
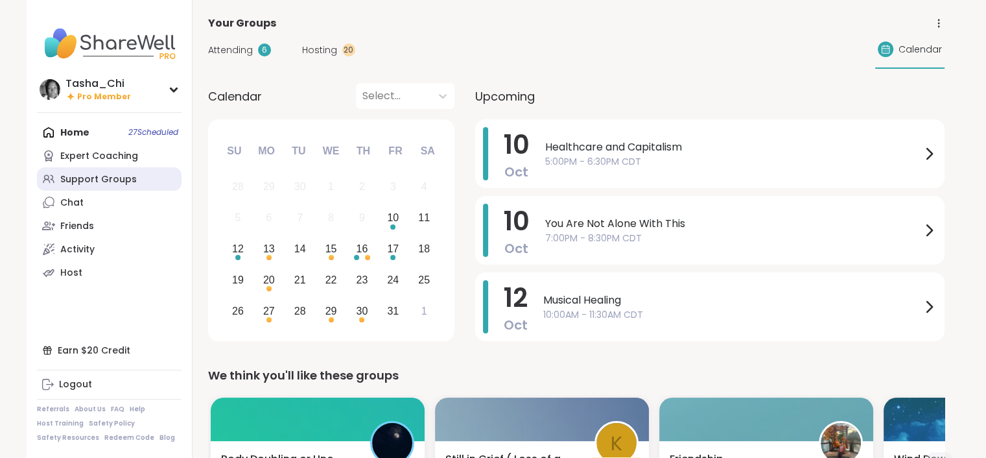
click at [107, 176] on div "Support Groups" at bounding box center [98, 179] width 76 height 13
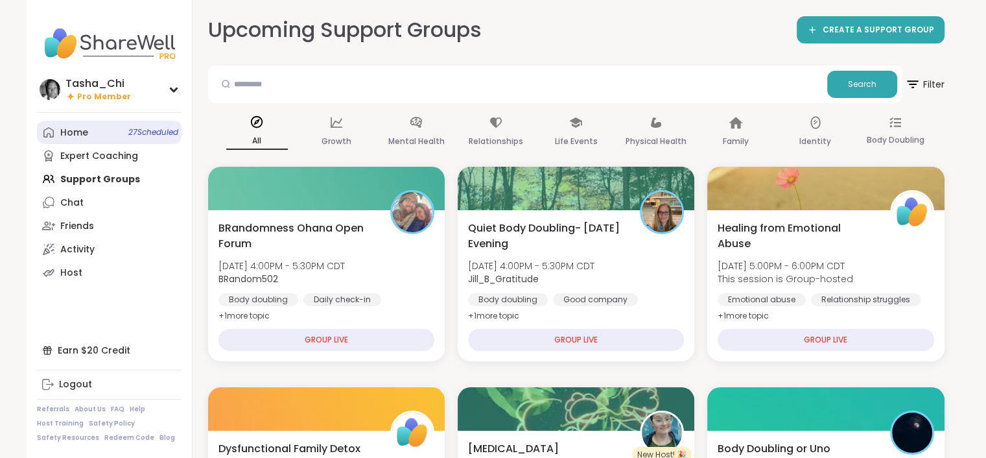
click at [115, 136] on link "Home 27 Scheduled" at bounding box center [109, 132] width 145 height 23
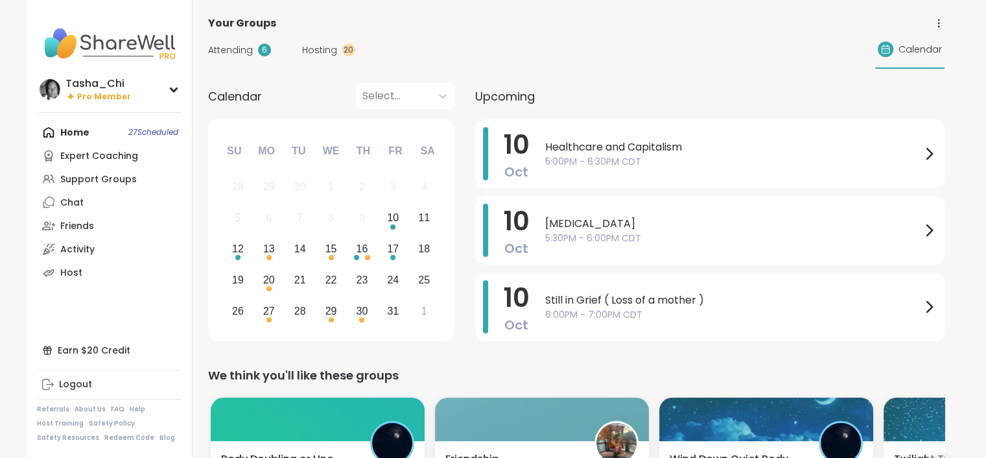
click at [599, 230] on span "[MEDICAL_DATA]" at bounding box center [733, 224] width 376 height 16
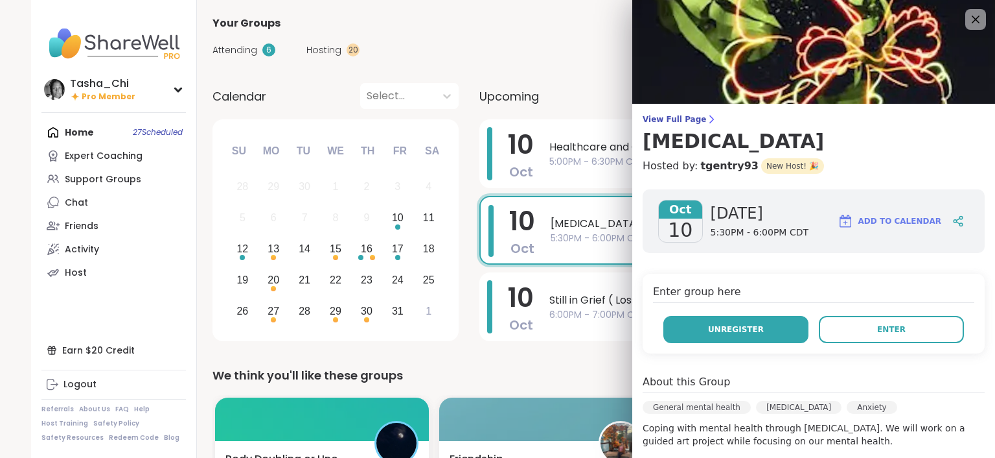
click at [758, 326] on button "Unregister" at bounding box center [736, 329] width 145 height 27
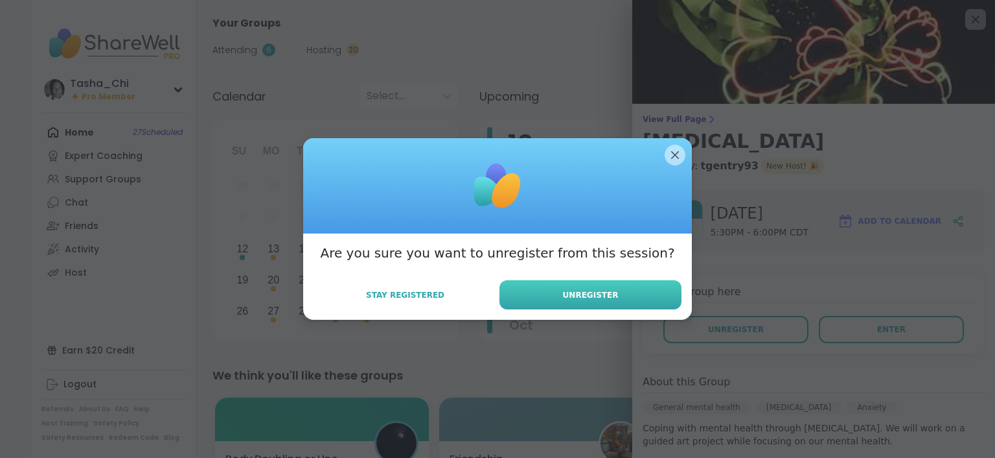
click at [633, 290] on button "Unregister" at bounding box center [591, 294] width 182 height 29
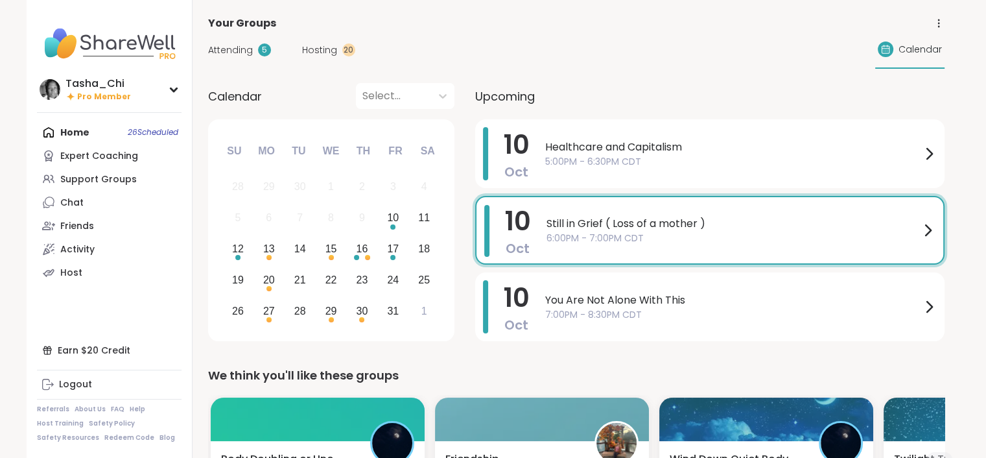
click at [633, 228] on span "Still in Grief ( Loss of a mother )" at bounding box center [732, 224] width 373 height 16
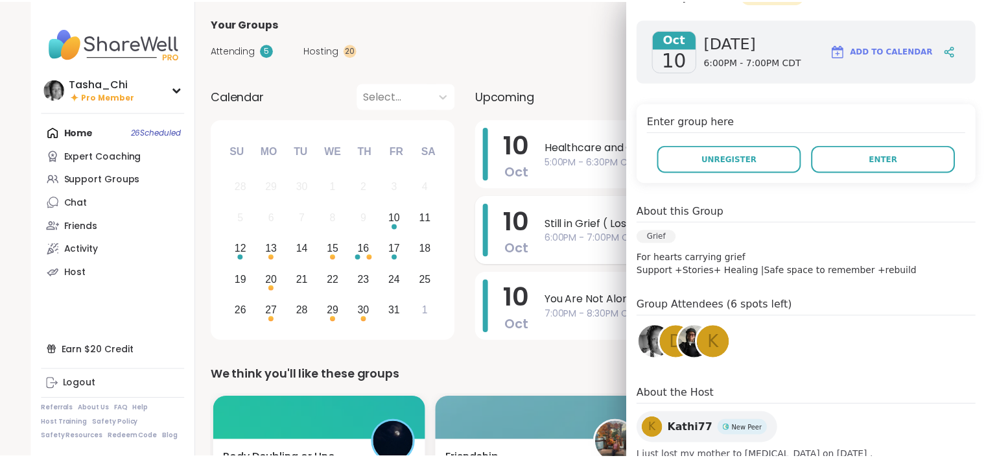
scroll to position [194, 0]
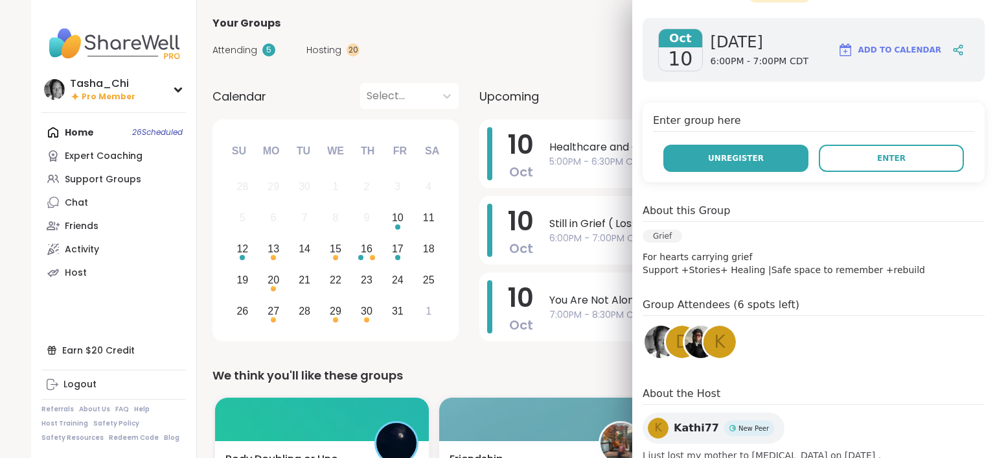
click at [752, 145] on button "Unregister" at bounding box center [736, 158] width 145 height 27
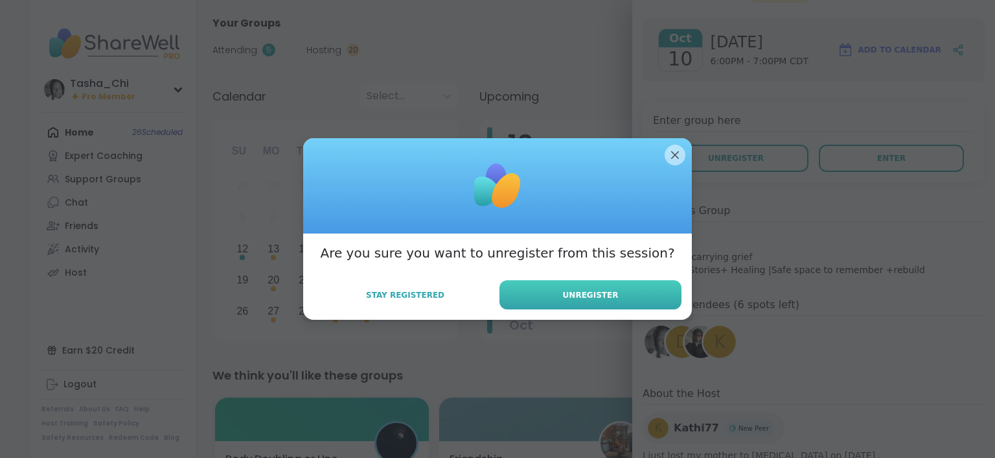
click at [560, 296] on button "Unregister" at bounding box center [591, 294] width 182 height 29
